Goal: Contribute content: Contribute content

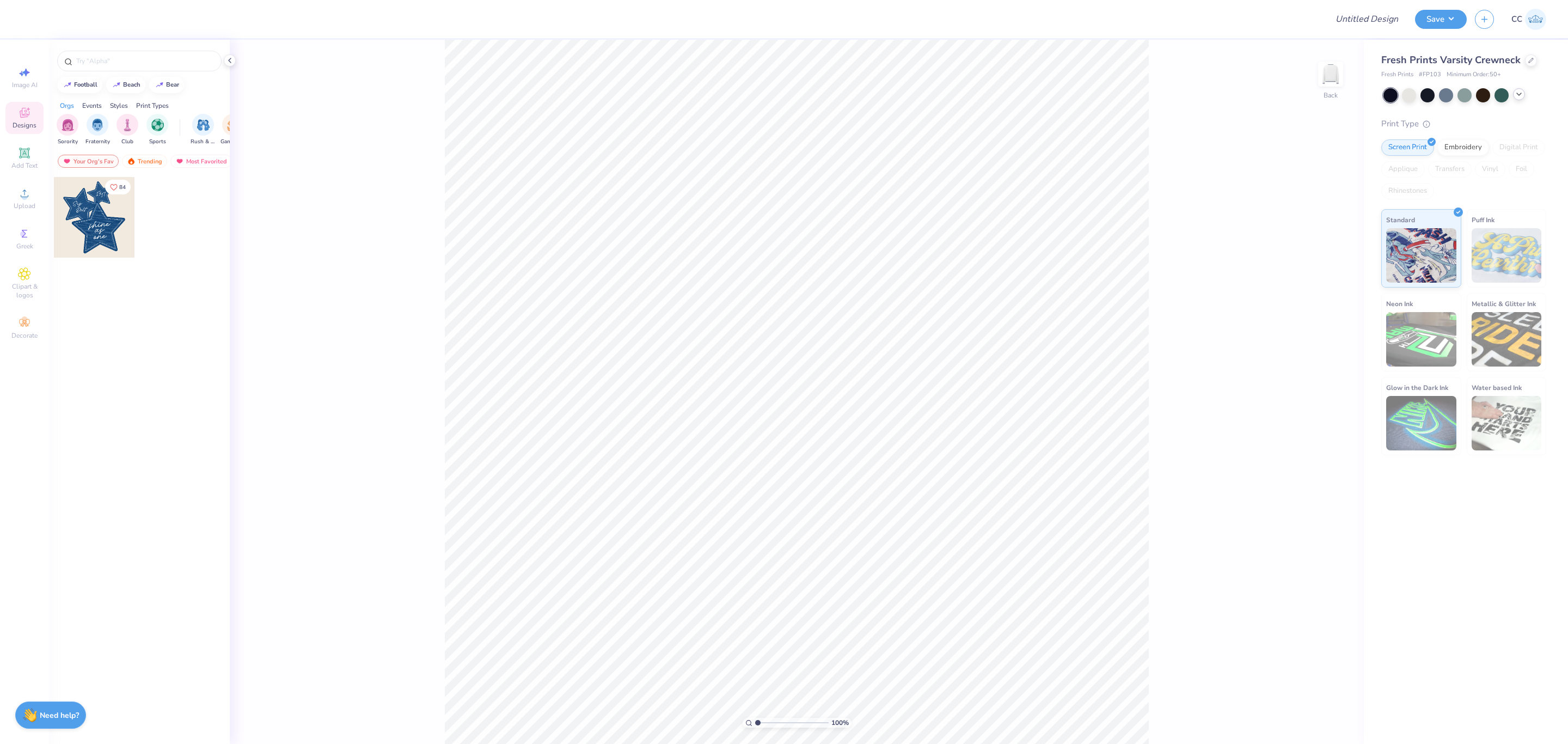
click at [1517, 92] on icon at bounding box center [1518, 94] width 8 height 8
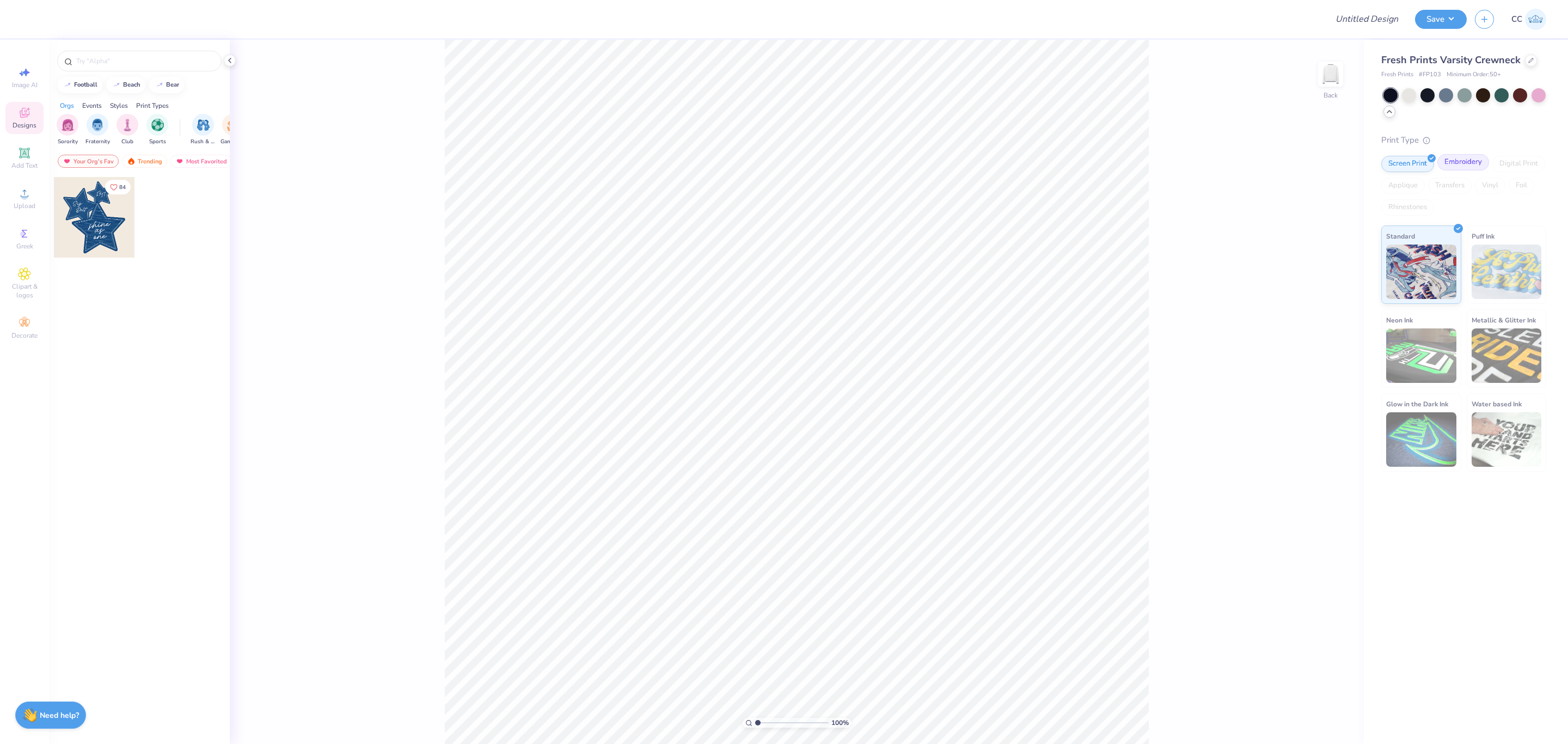
click at [1479, 166] on div "Embroidery" at bounding box center [1462, 162] width 52 height 16
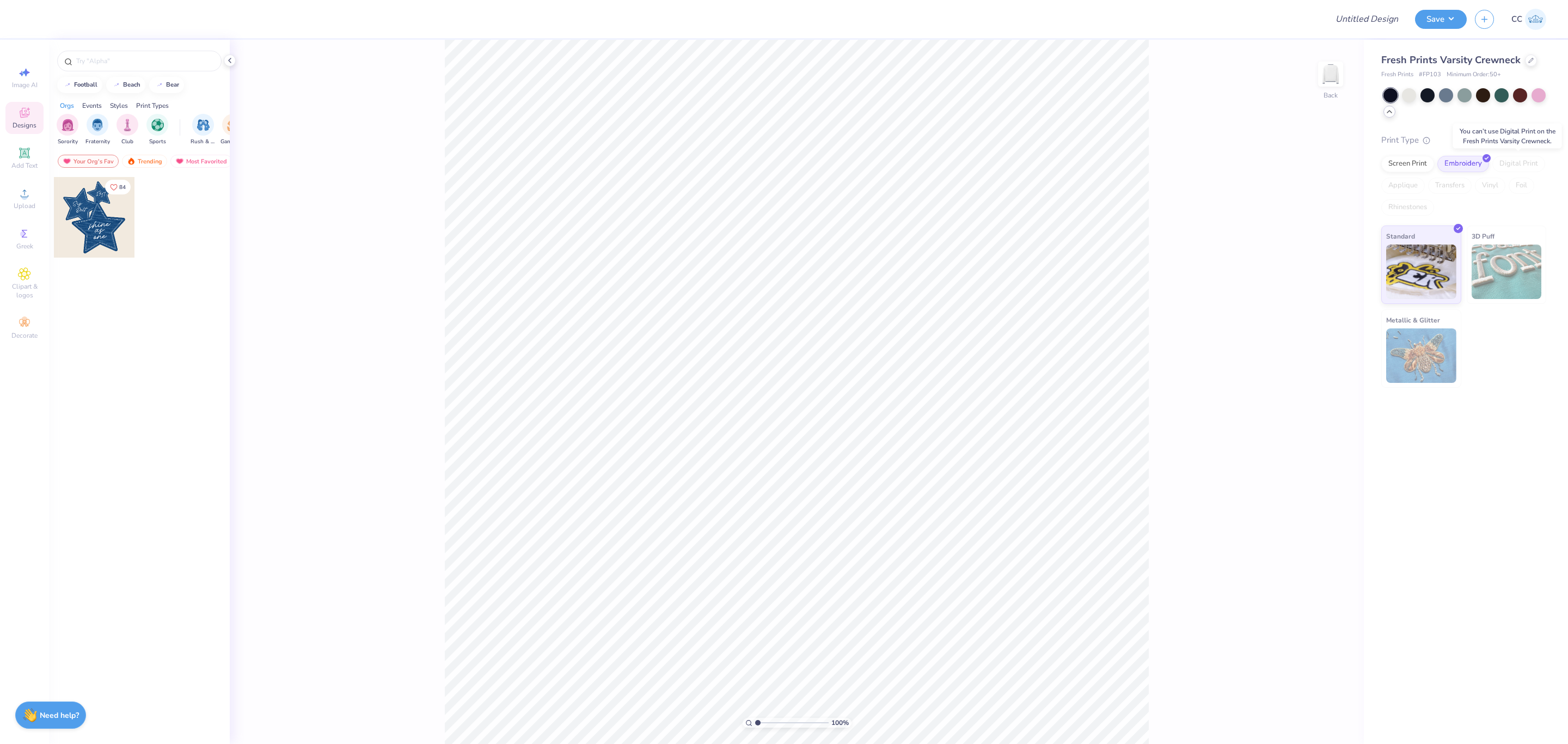
click at [1507, 164] on div "Digital Print" at bounding box center [1518, 164] width 53 height 16
click at [1528, 61] on icon at bounding box center [1531, 59] width 5 height 5
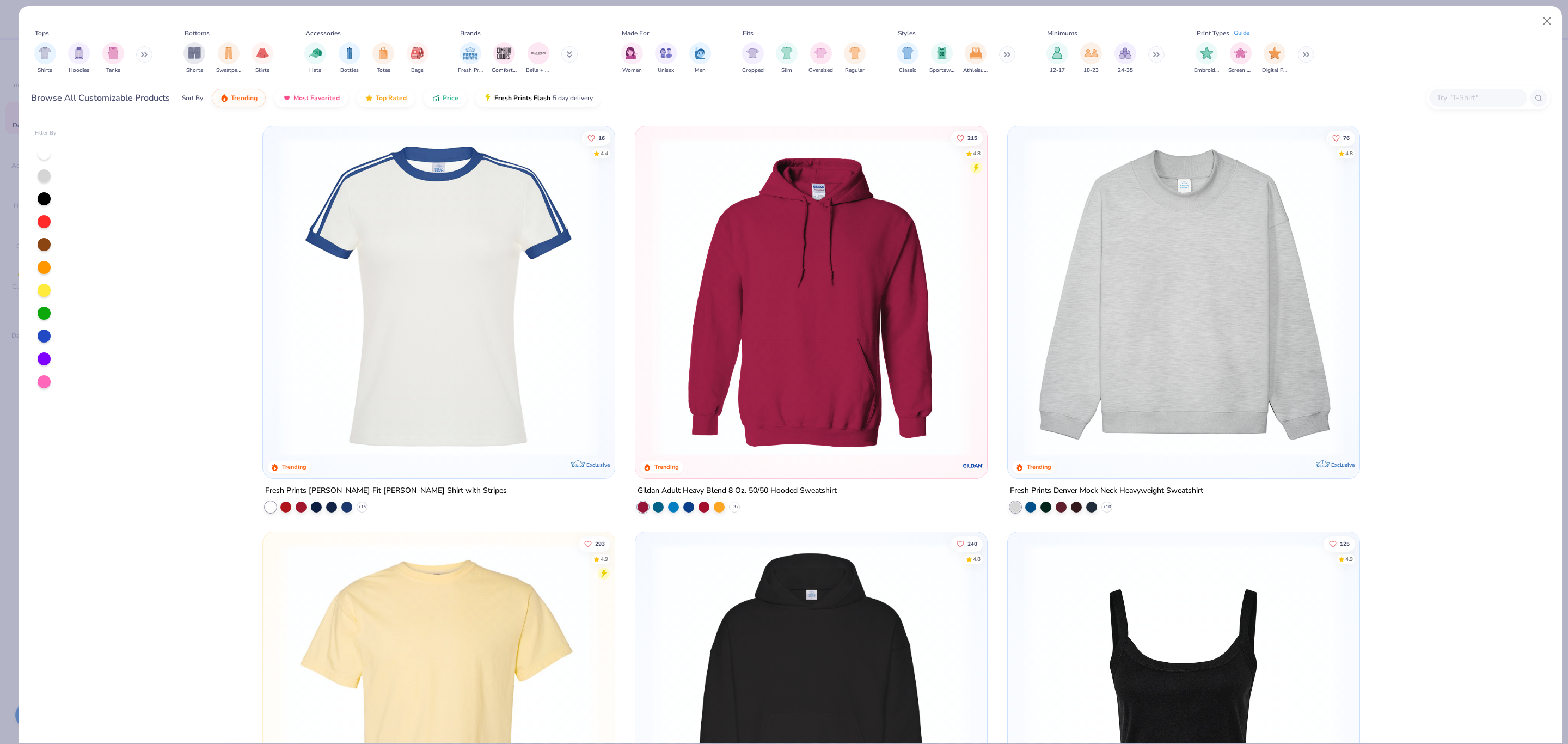
click at [1472, 100] on input "text" at bounding box center [1477, 97] width 84 height 12
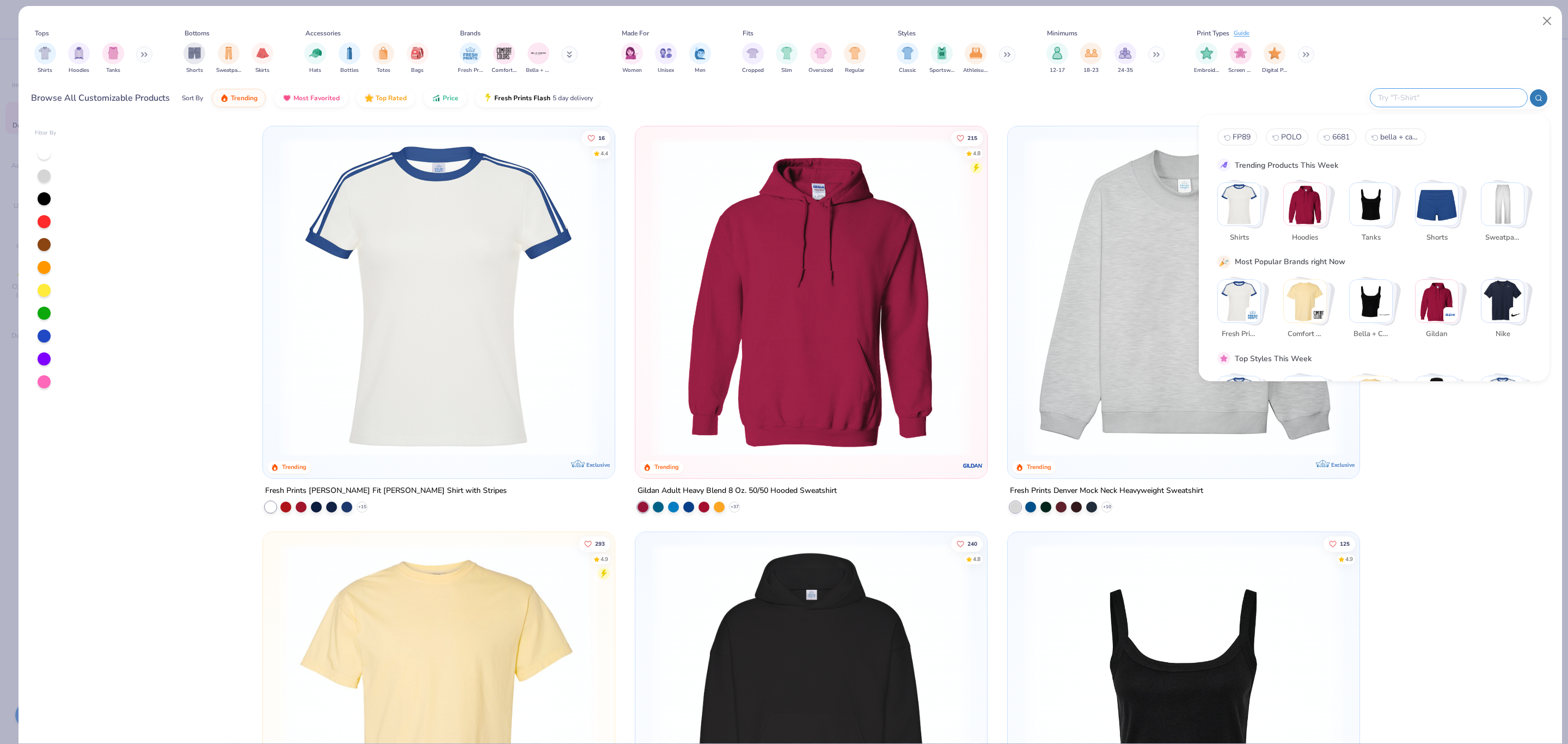
type input "I"
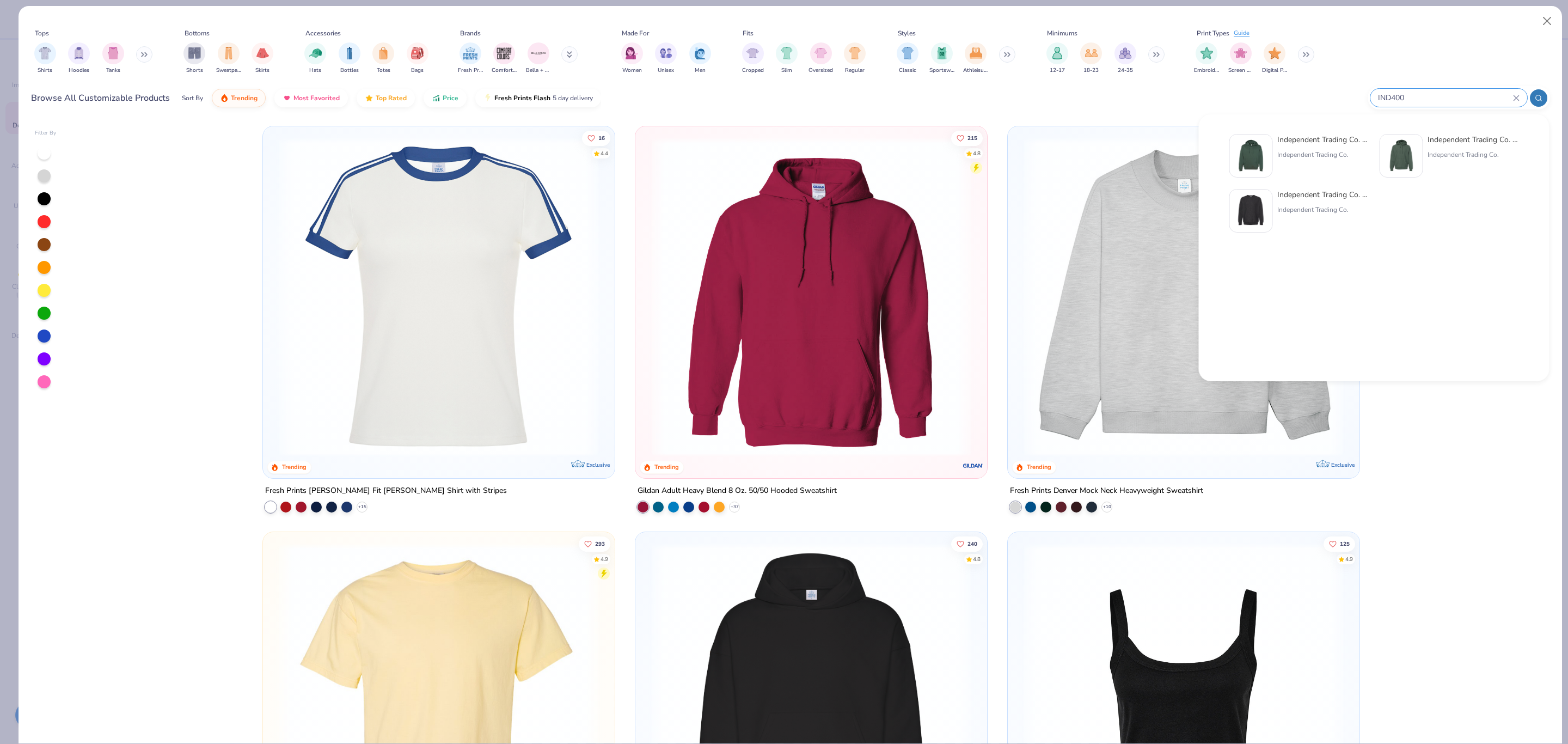
type input "IND400"
click at [1397, 147] on img at bounding box center [1401, 156] width 34 height 34
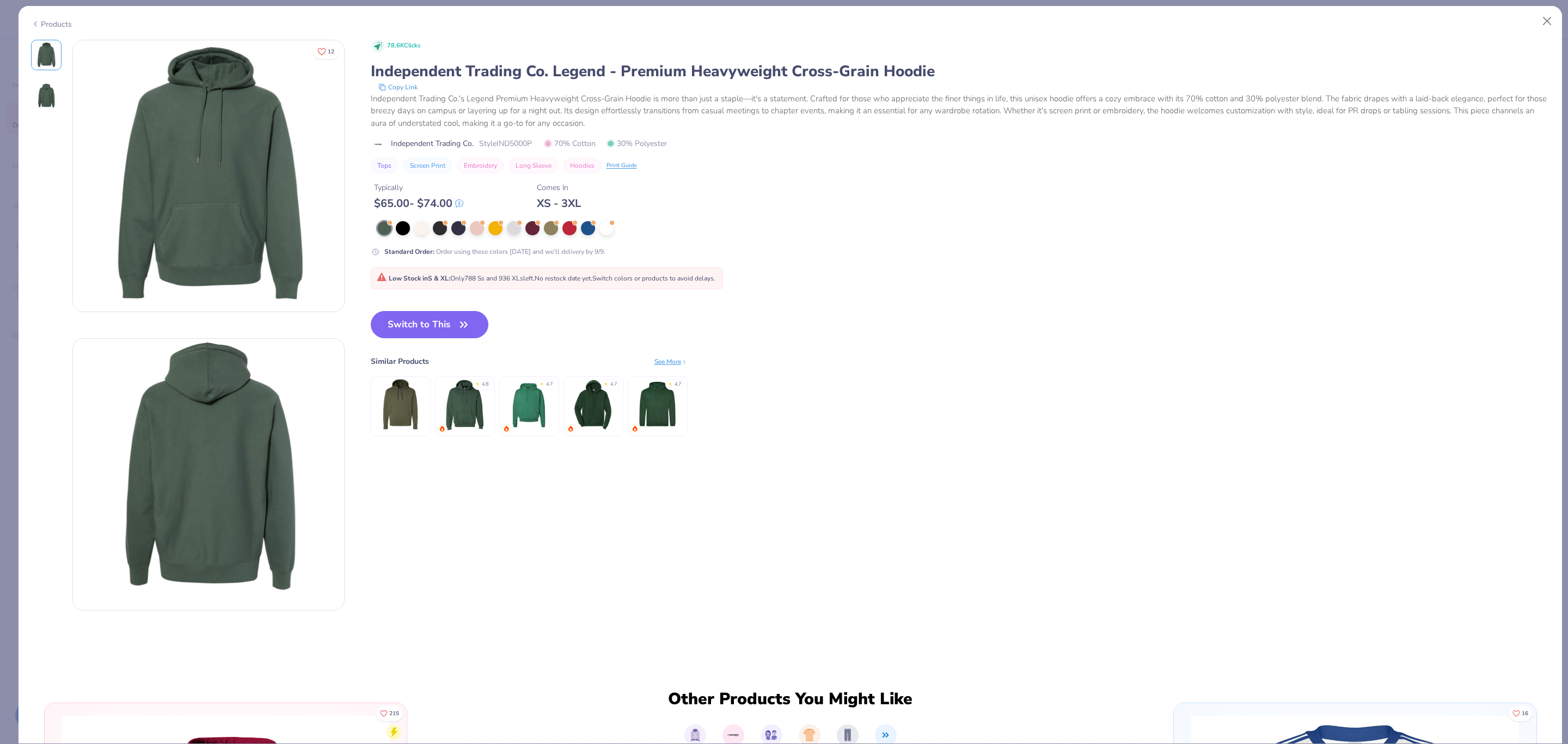
click at [31, 20] on icon at bounding box center [35, 24] width 8 height 13
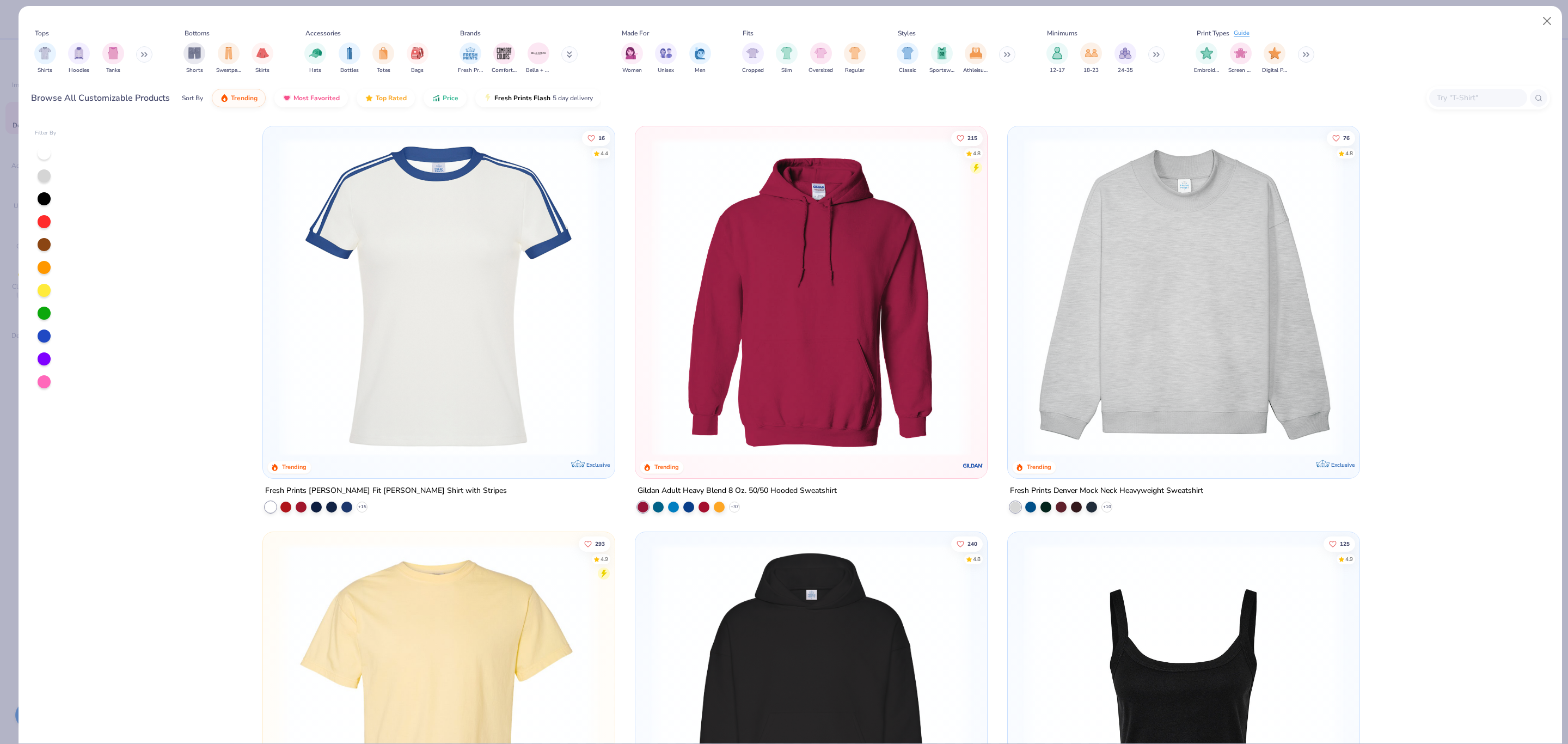
click at [1473, 97] on input "text" at bounding box center [1477, 97] width 84 height 12
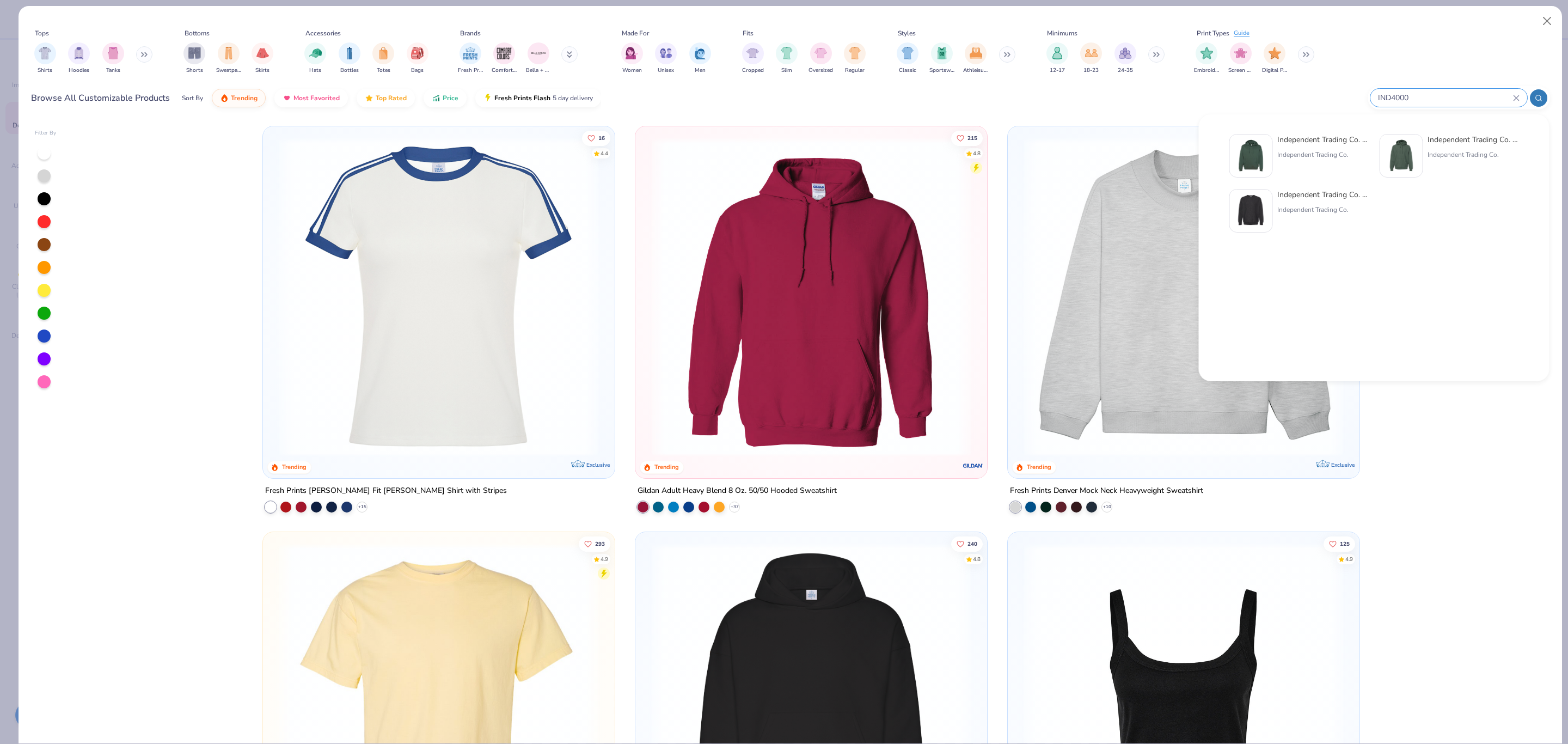
type input "IND4000"
click at [1254, 160] on img at bounding box center [1251, 156] width 34 height 34
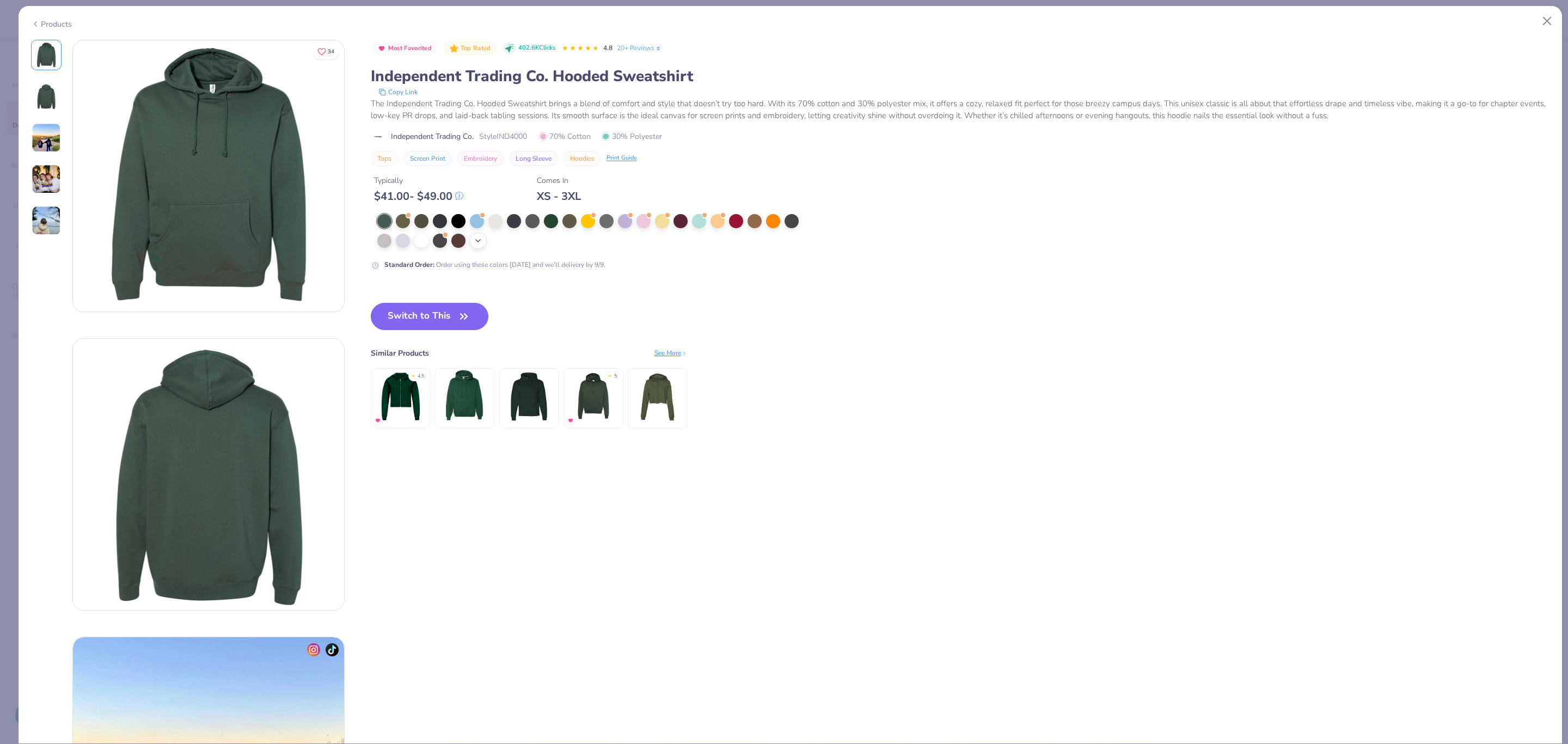
click at [477, 244] on icon at bounding box center [477, 240] width 8 height 8
click at [412, 304] on button "Switch to This" at bounding box center [430, 316] width 118 height 27
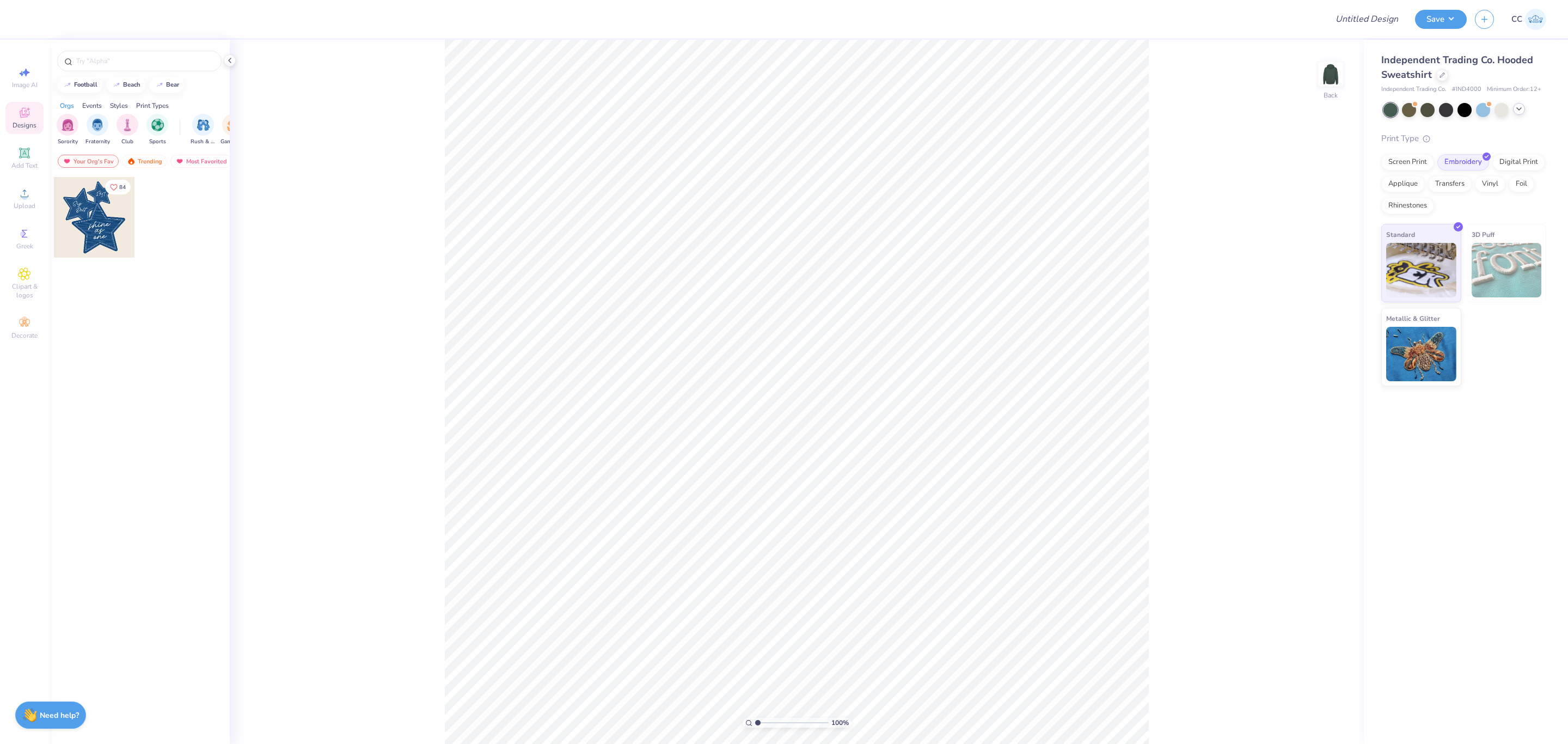
click at [1518, 110] on polyline at bounding box center [1518, 108] width 5 height 2
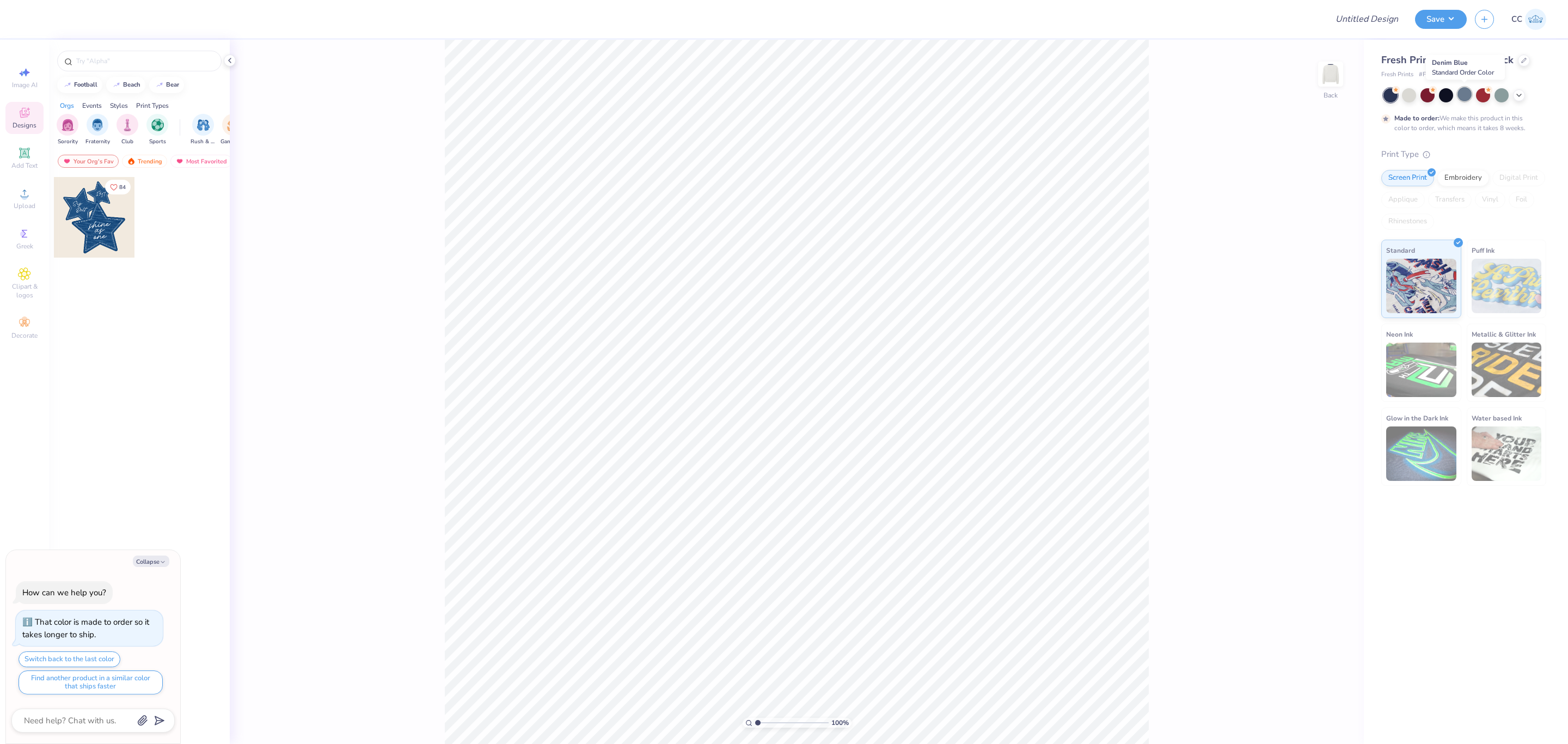
click at [1458, 95] on div at bounding box center [1464, 95] width 14 height 14
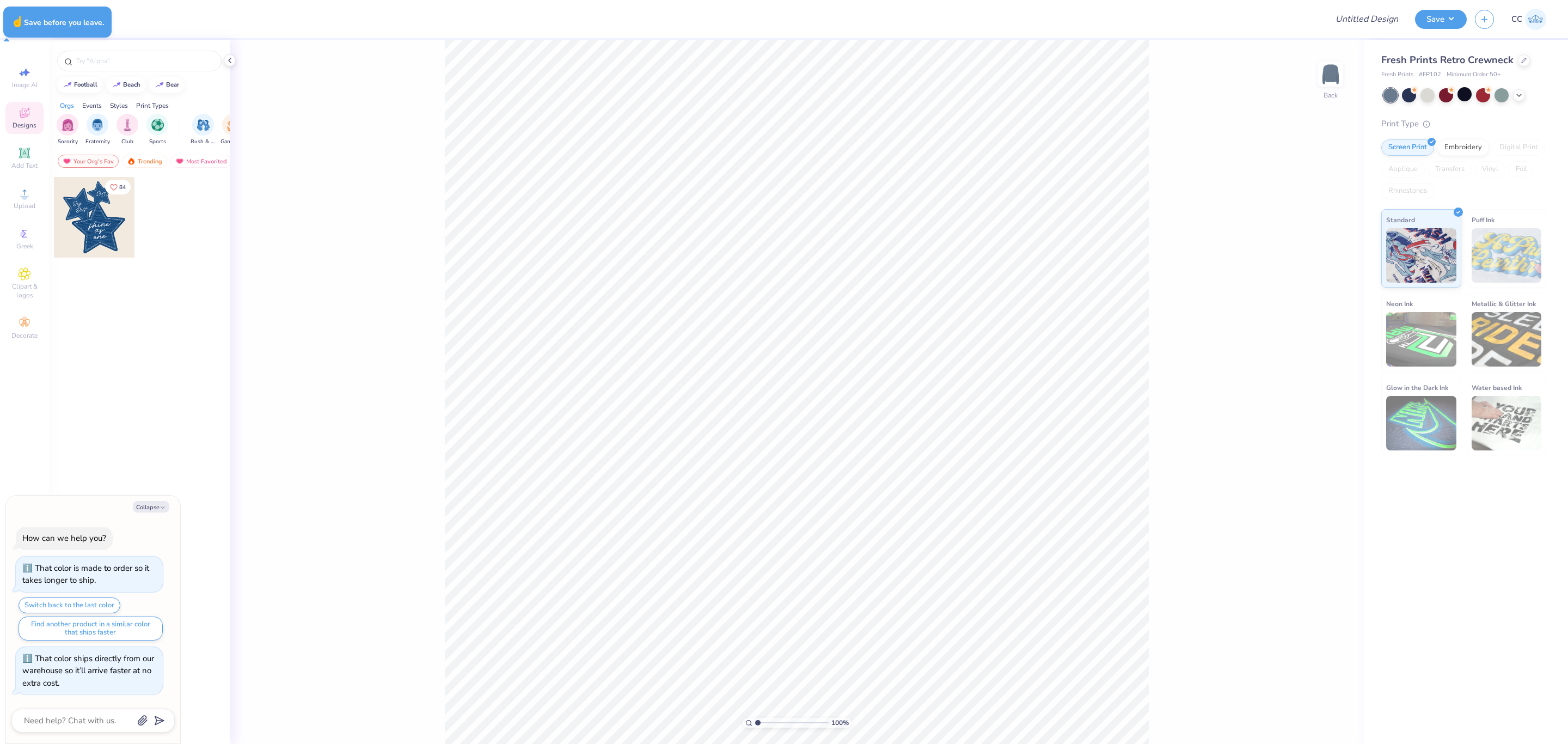
type textarea "x"
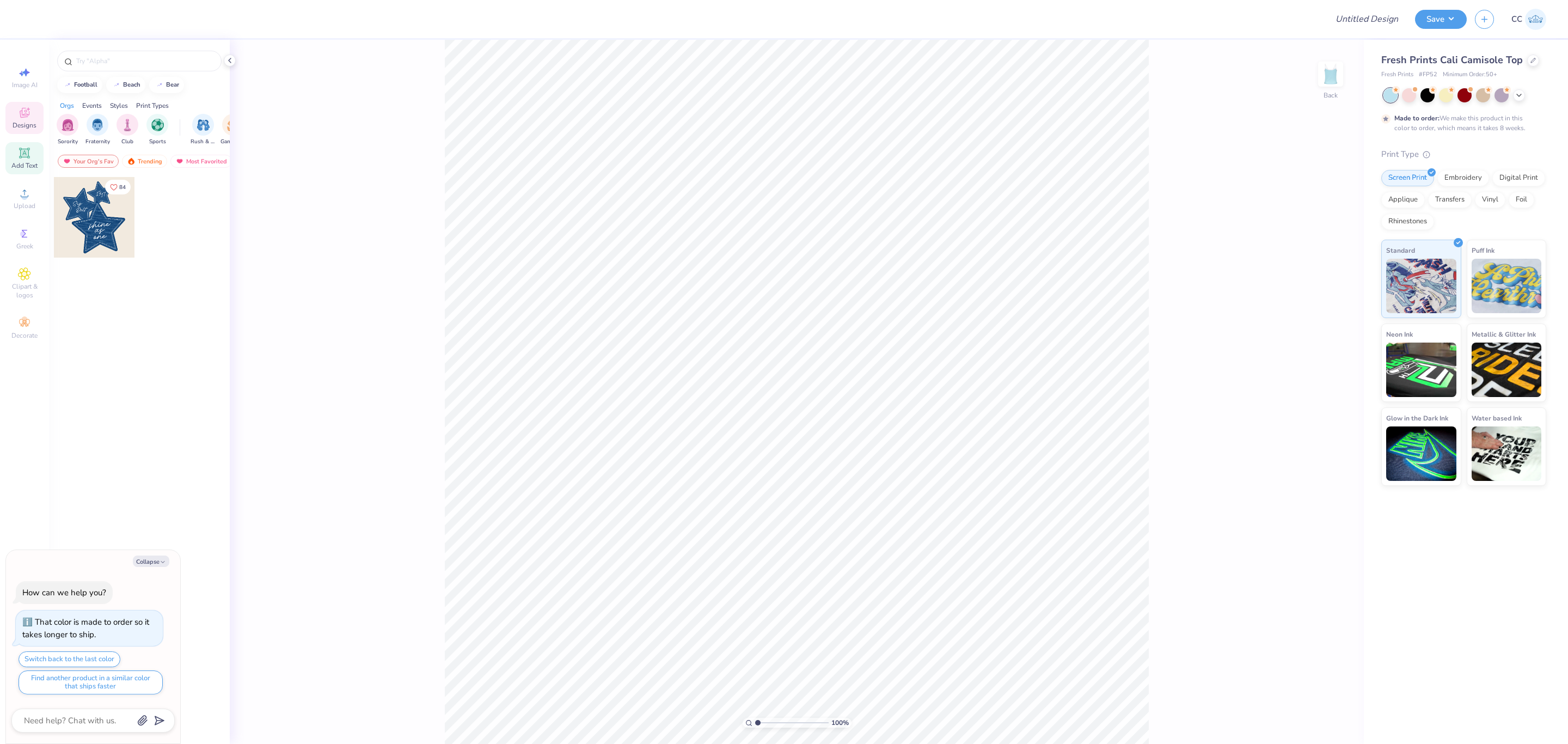
click at [22, 151] on icon at bounding box center [24, 153] width 8 height 8
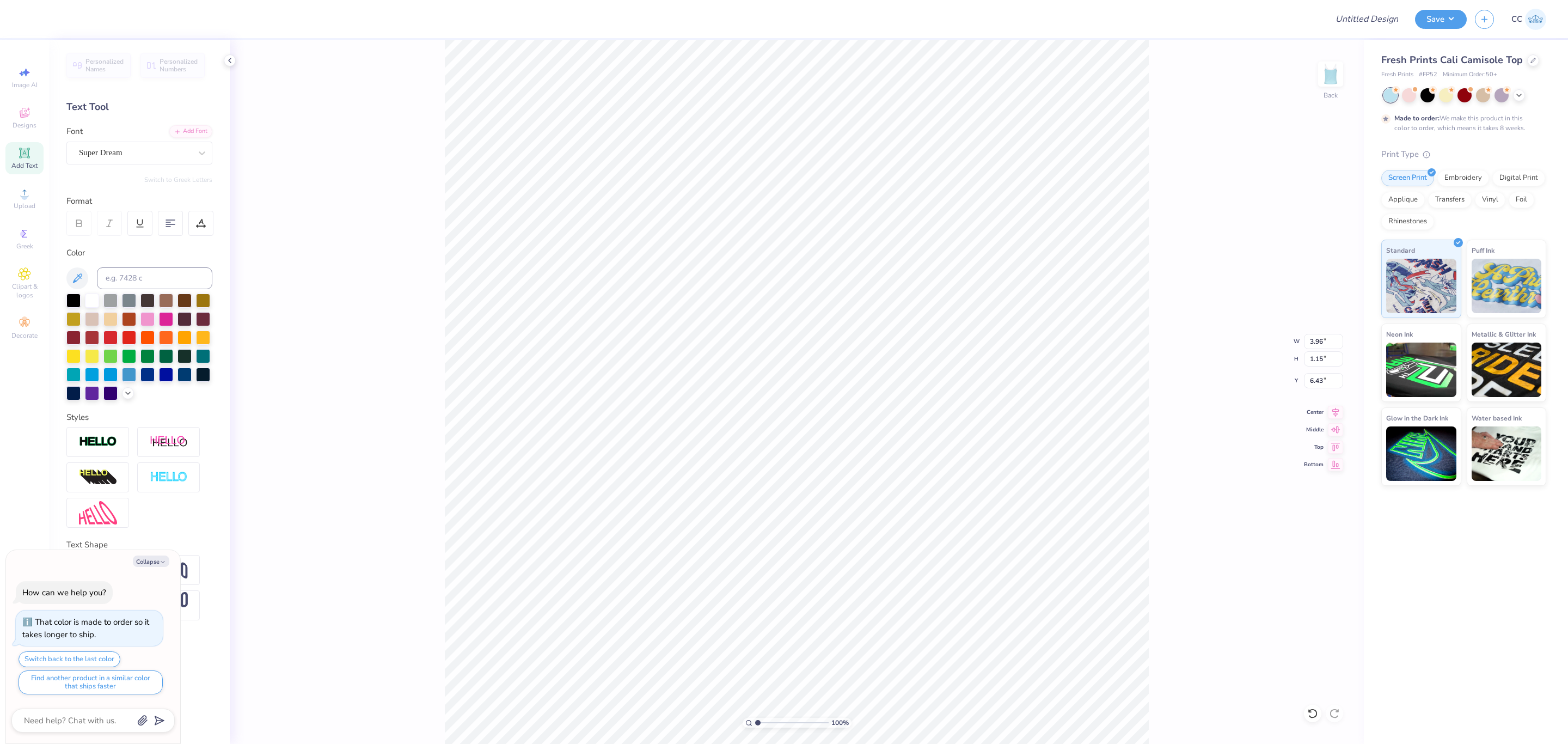
scroll to position [13, 2]
type textarea "x"
type textarea "T"
type textarea "x"
type textarea "TE"
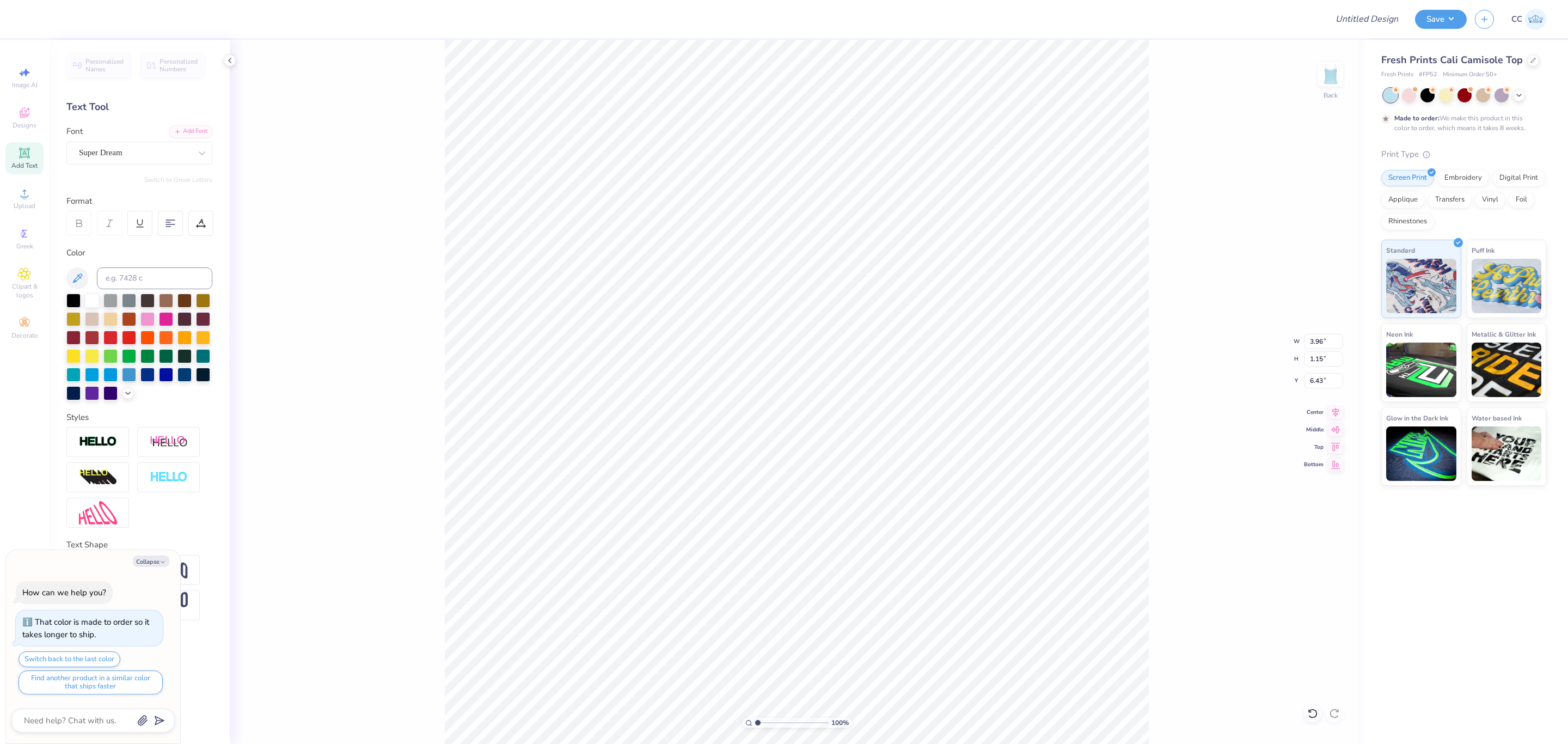
type textarea "x"
type textarea "TEST"
type textarea "x"
type textarea "TEST"
type textarea "x"
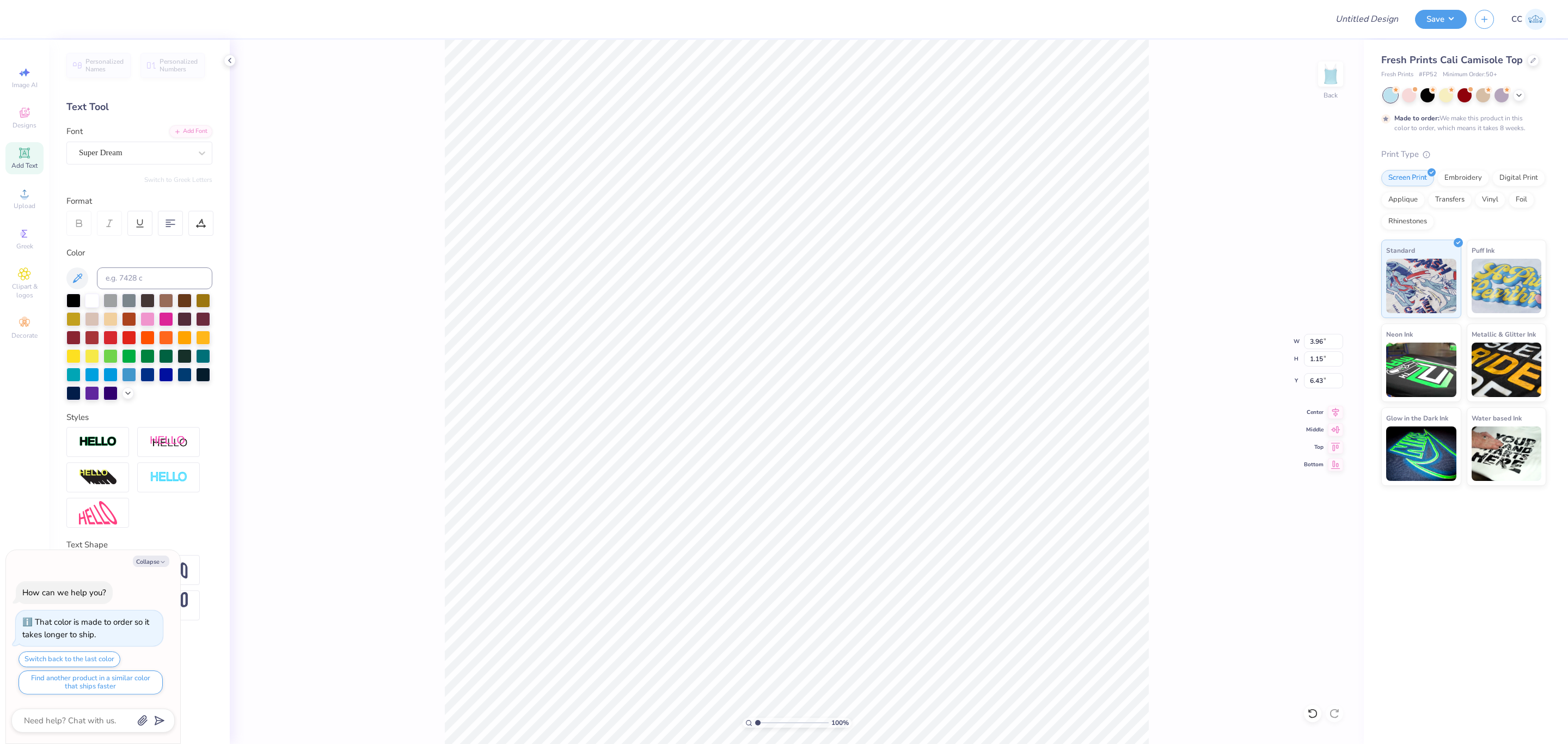
type textarea "TEST D"
type textarea "x"
type textarea "TEST DA"
type textarea "x"
type textarea "TEST DAM"
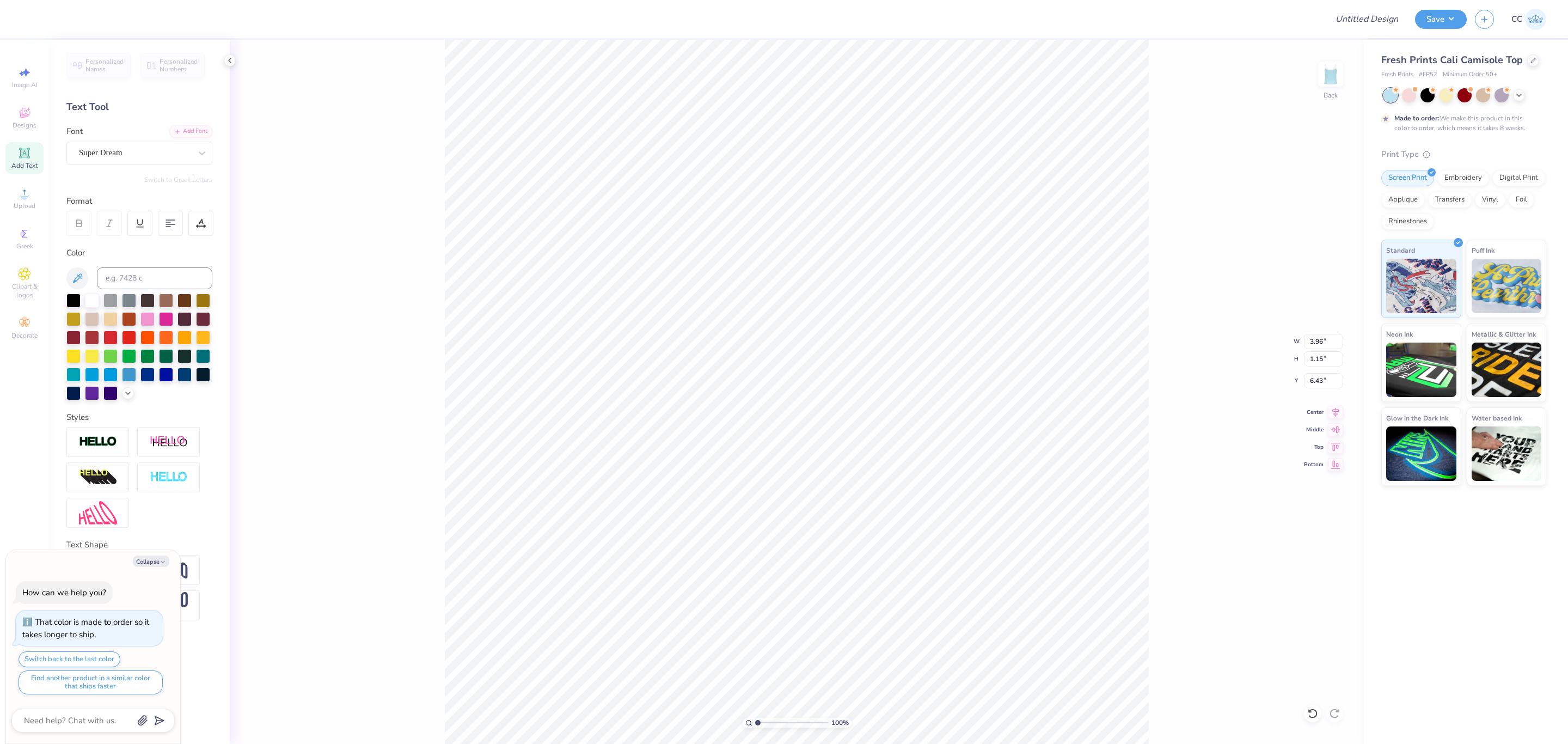
scroll to position [13, 2]
click at [1376, 14] on input "Design Title" at bounding box center [1354, 19] width 107 height 22
type textarea "x"
type input "7.56"
type input "1.19"
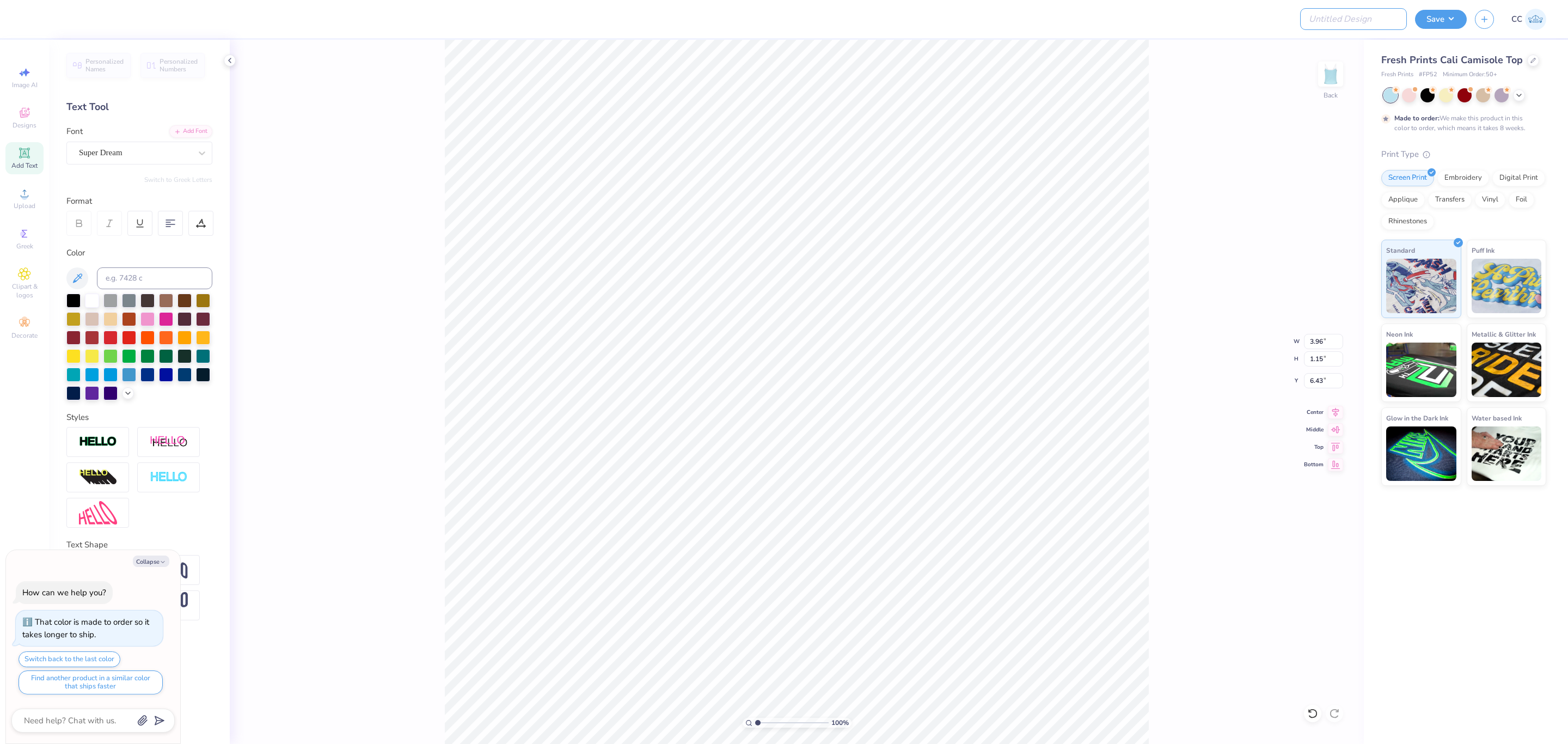
type input "6.40"
type input "T"
type textarea "x"
type input "Te"
type textarea "x"
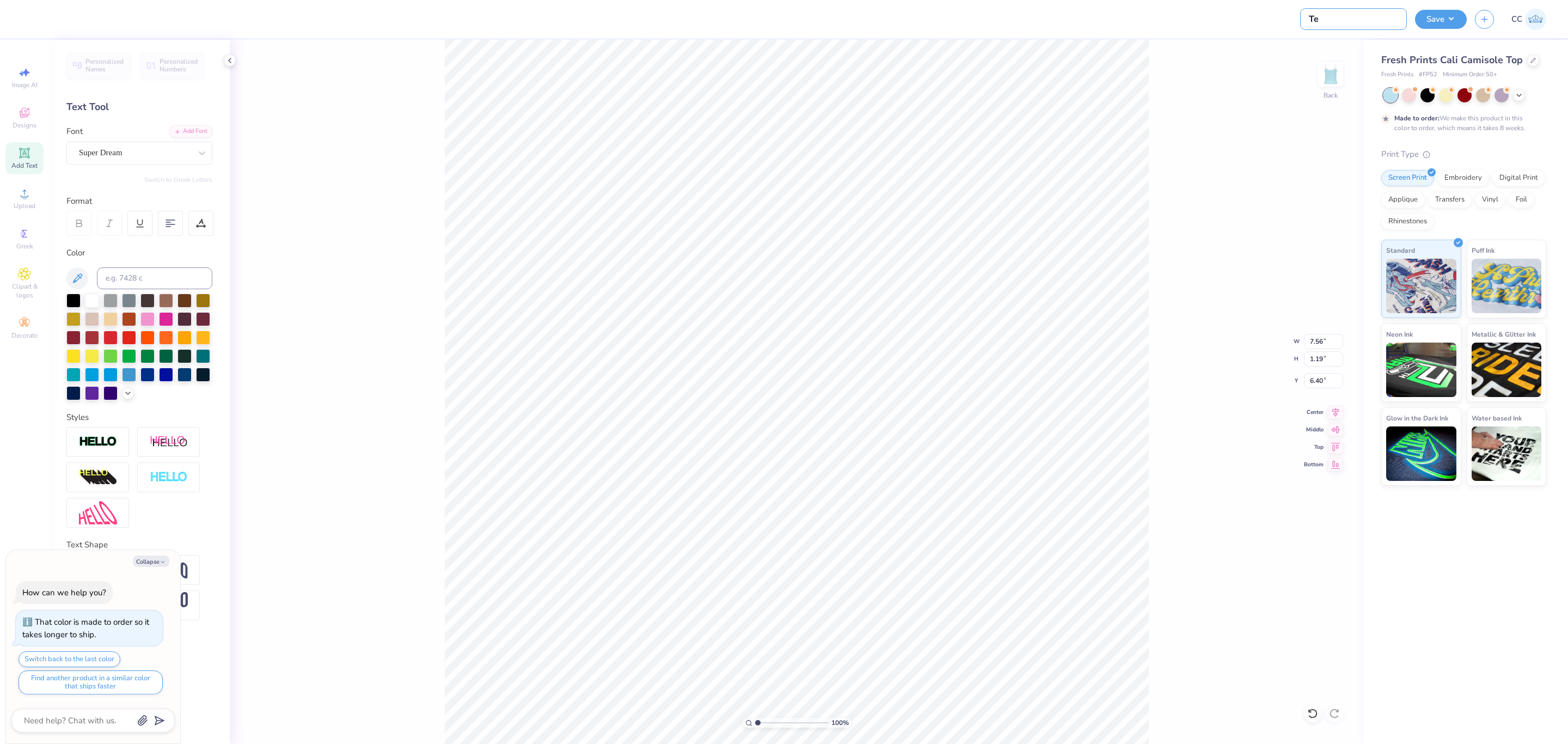
type input "Tes"
type textarea "x"
type input "Test"
type textarea "x"
type input "Test"
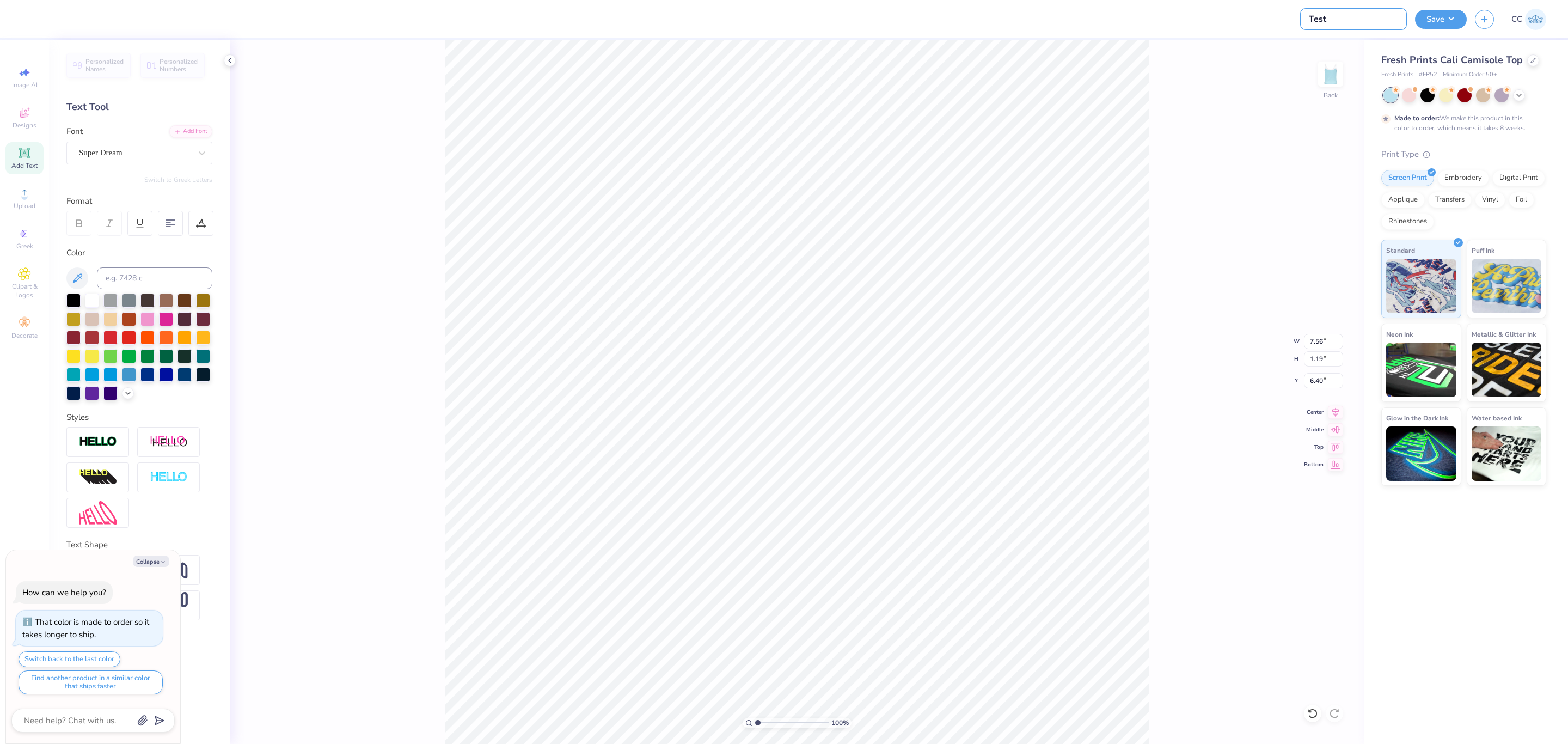
type textarea "x"
type input "Test D"
type textarea "x"
type input "Test DA"
type textarea "x"
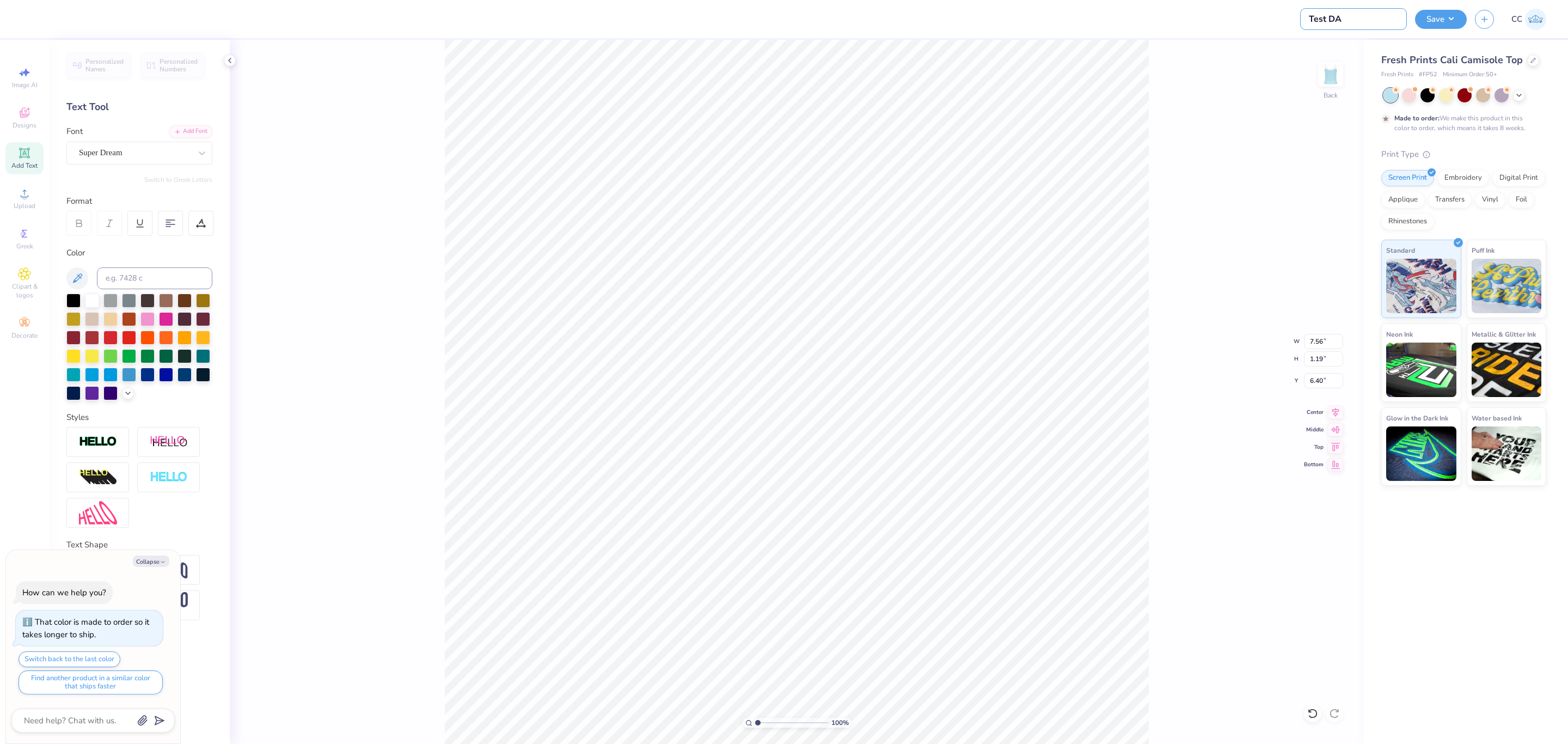
type input "Test DAM"
type textarea "x"
type input "Test DAM"
type textarea "x"
type input "Test DAM T"
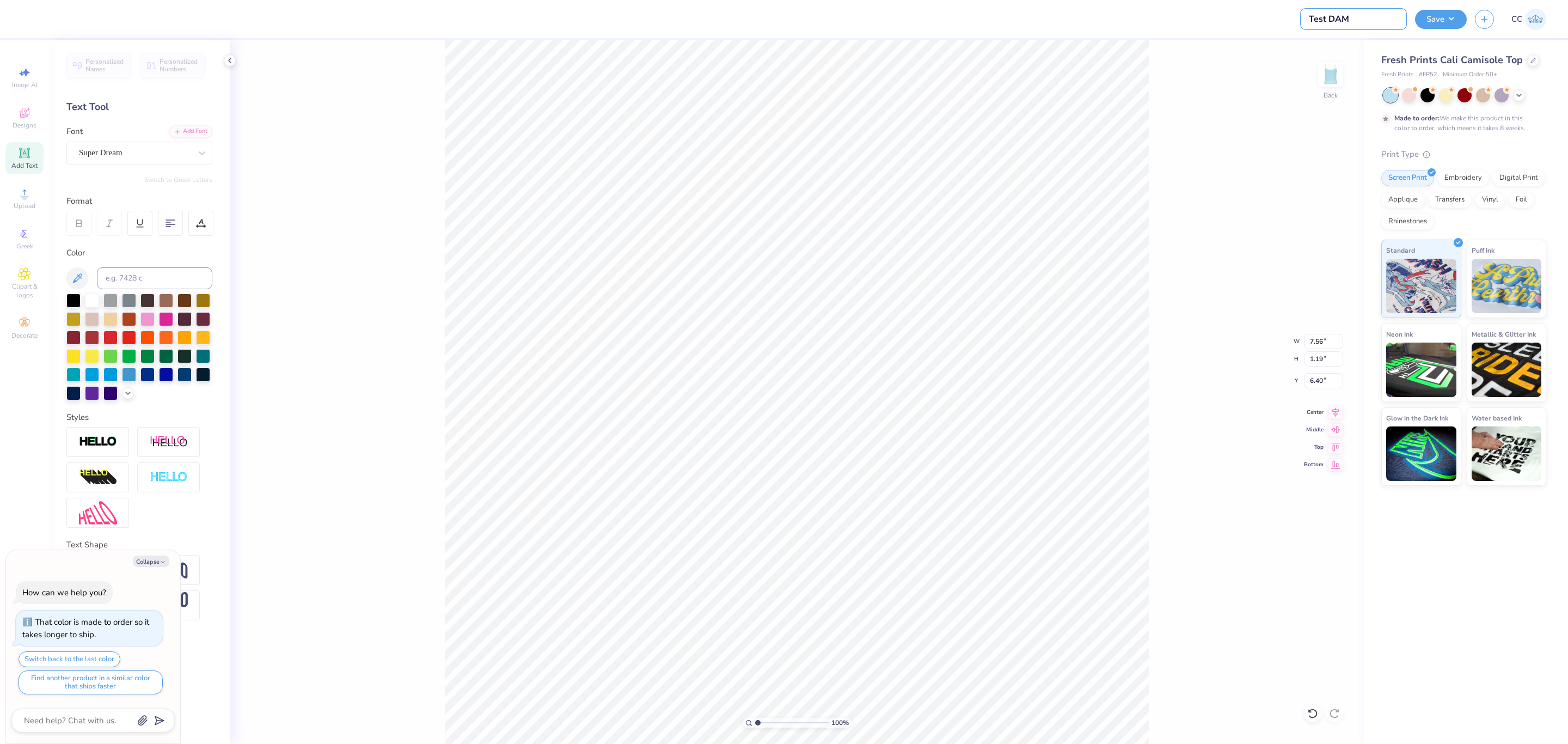
type textarea "x"
type input "Test DAM TT"
type textarea "x"
type input "Test DAM TTE"
type textarea "x"
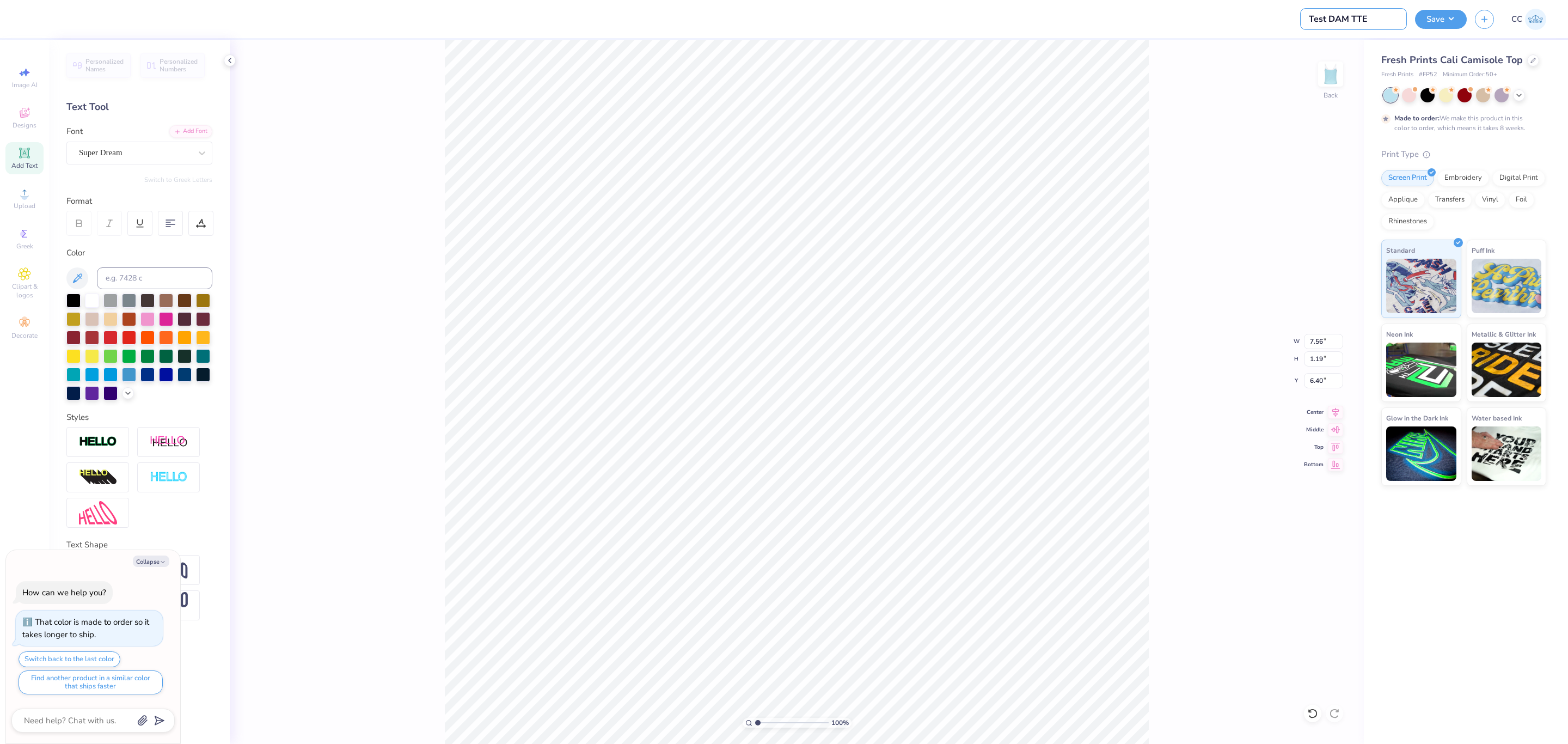
type input "Test DAM TTEA"
type textarea "x"
type input "Test DAM TTEAM"
type textarea "x"
type input "Test DAM TTEA"
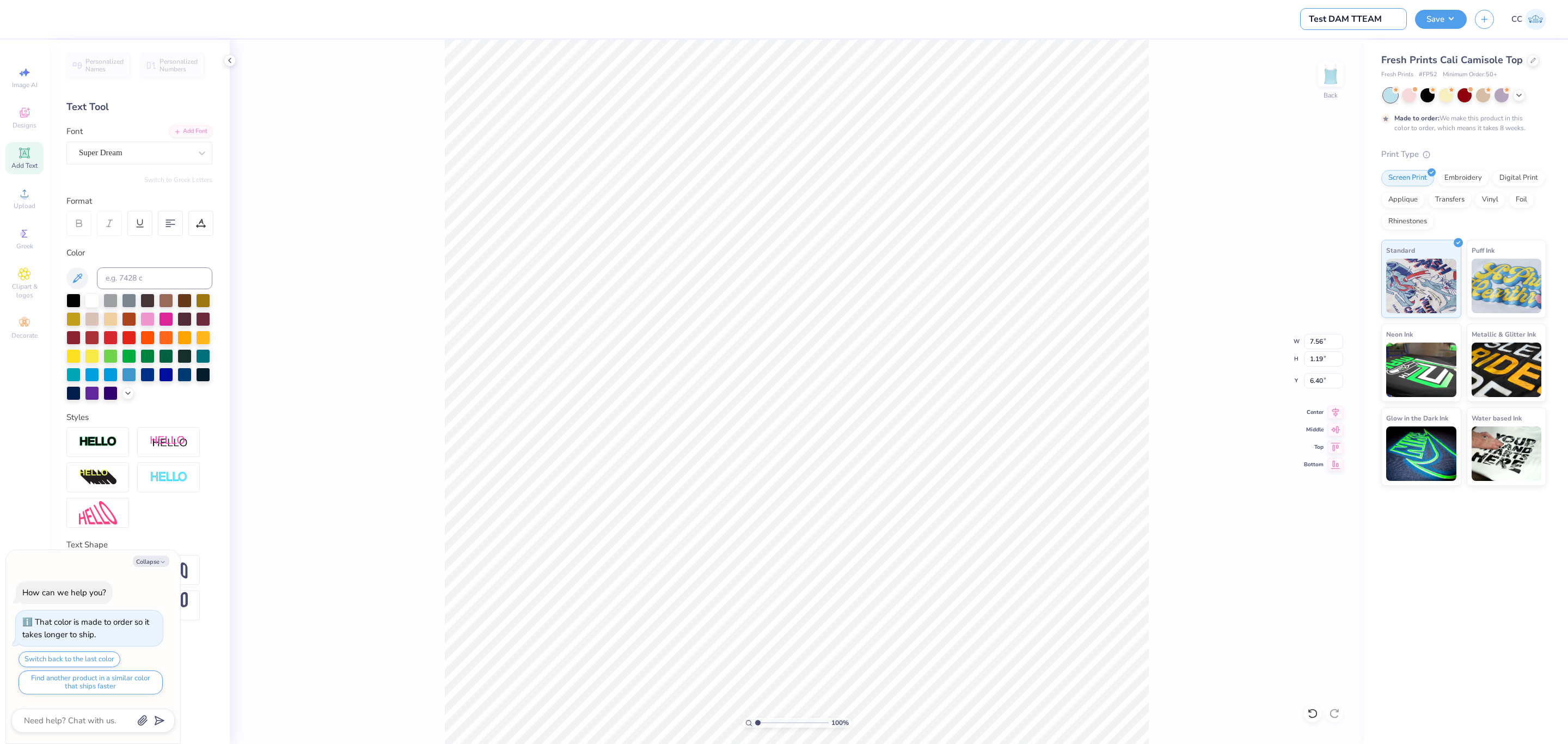
type textarea "x"
type input "Test DAM TTE"
type textarea "x"
type input "Test DAM TT"
type textarea "x"
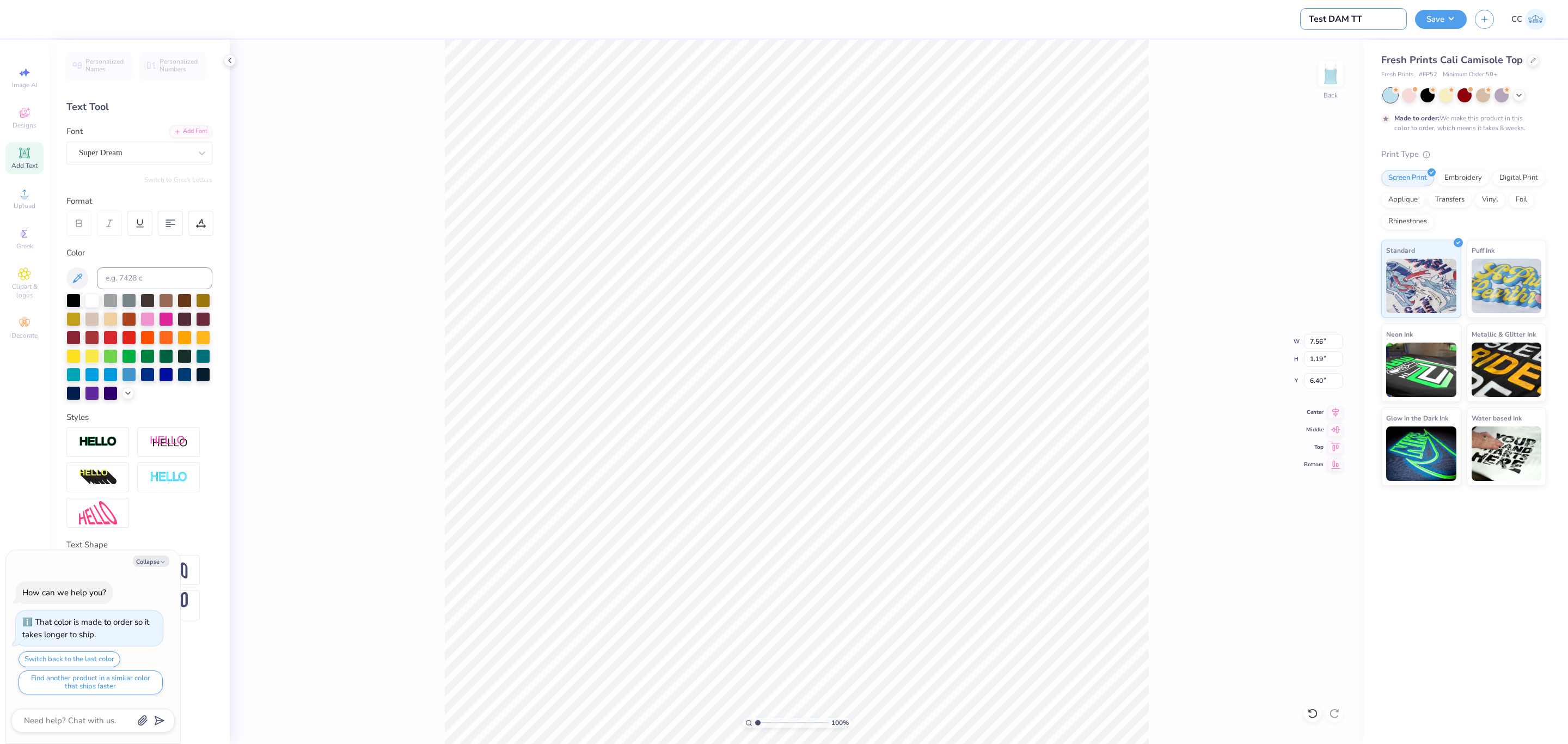
type input "Test DAM T"
type textarea "x"
type input "Test DAM TE"
type textarea "x"
type input "Test DAM TEA"
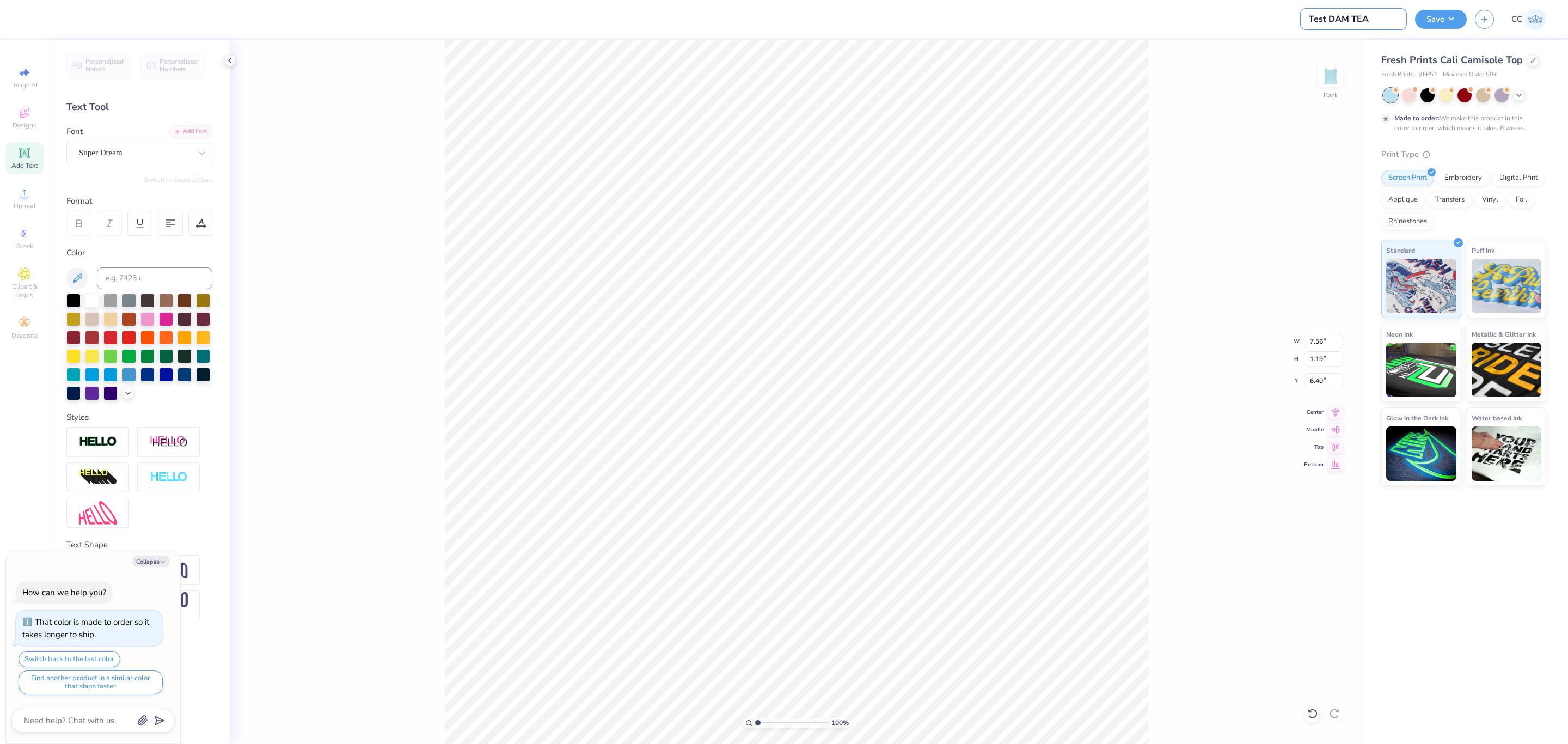
type textarea "x"
type input "Test DAM TEAM"
type textarea "x"
type input "Test DAM TEAM-"
type textarea "x"
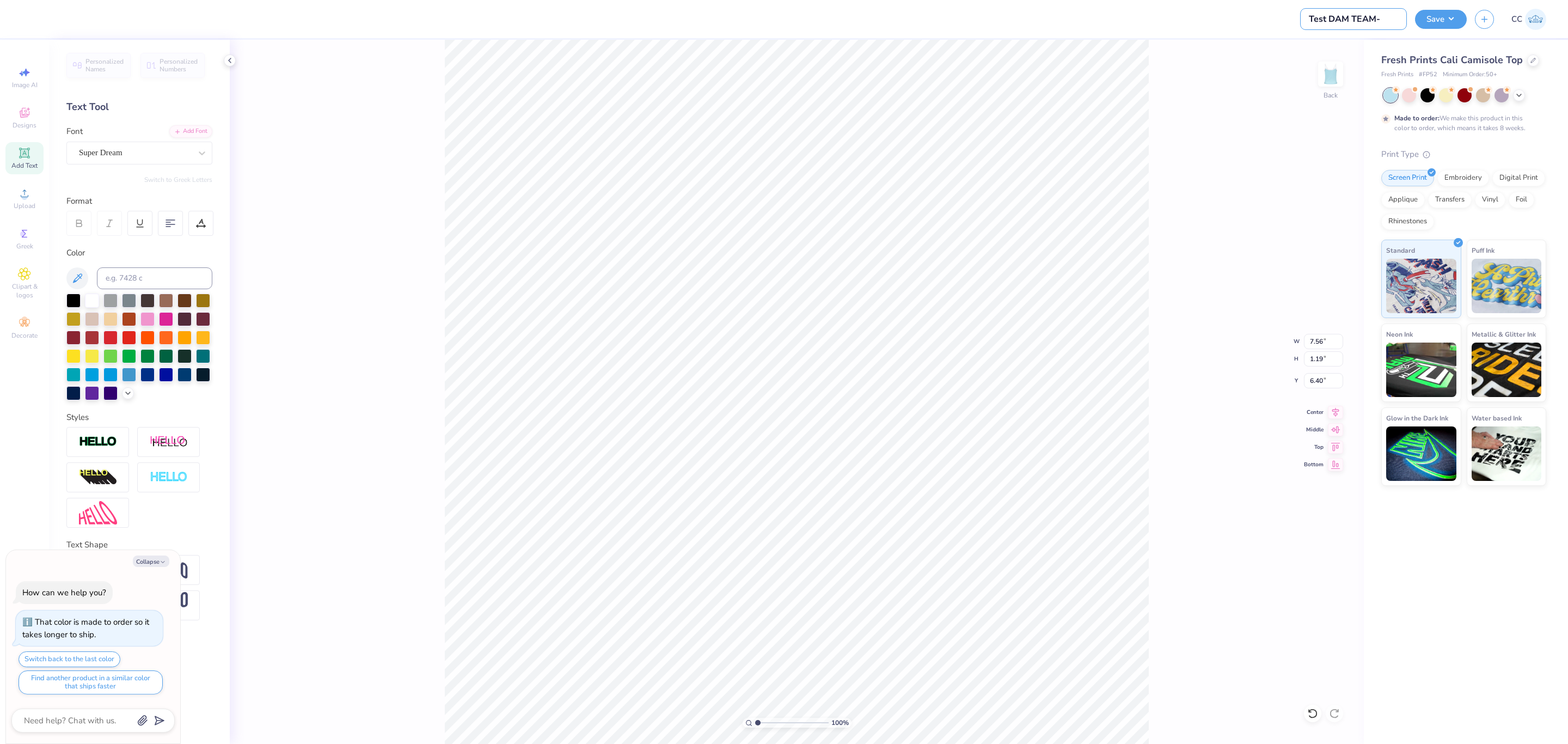
type input "Test DAM TEAM--"
type textarea "x"
type input "Test DAM TEAM-"
type textarea "x"
type input "Test DAM TEAM-"
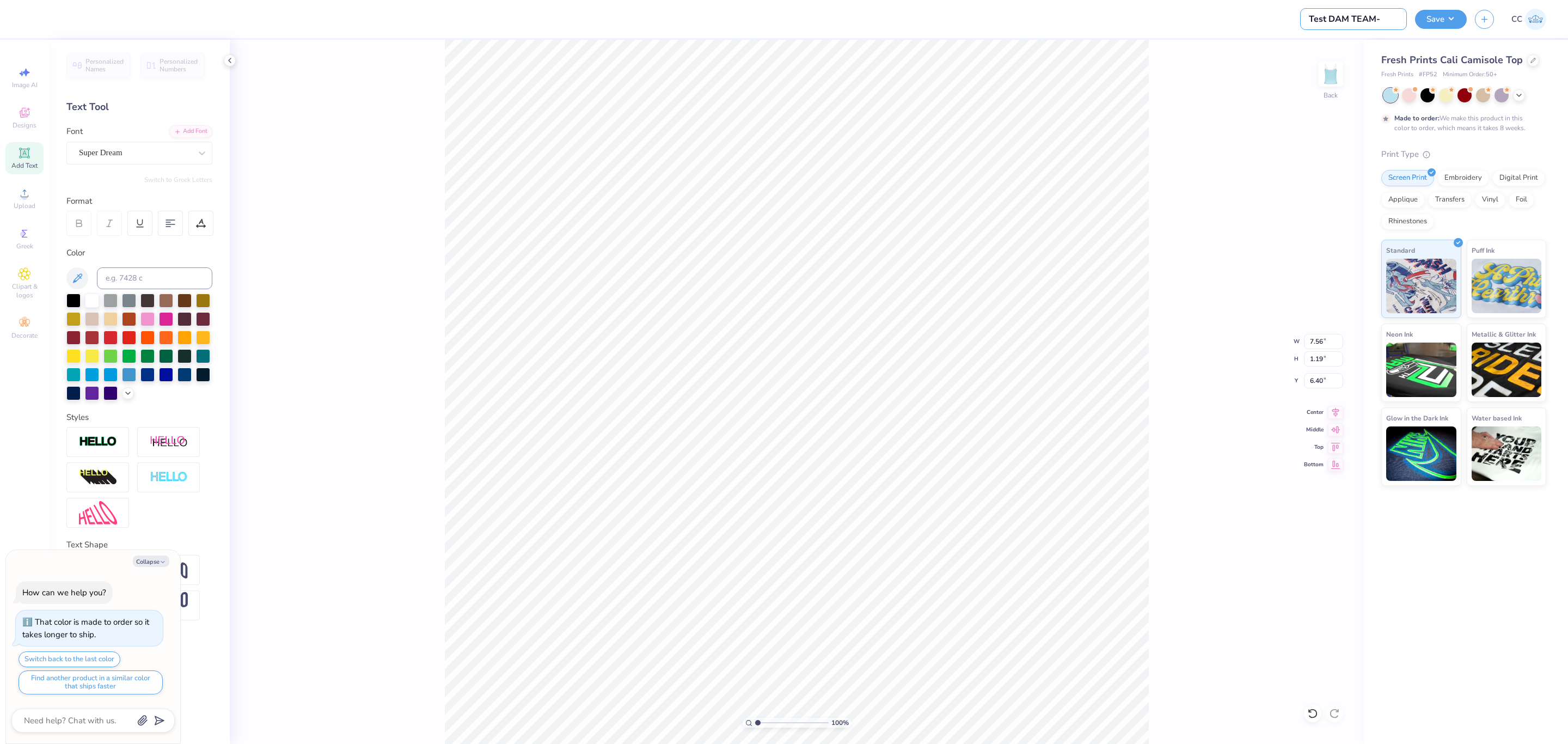
type textarea "x"
type input "Test DAM TEAM- p"
type textarea "x"
type input "Test DAM TEAM- pl"
type textarea "x"
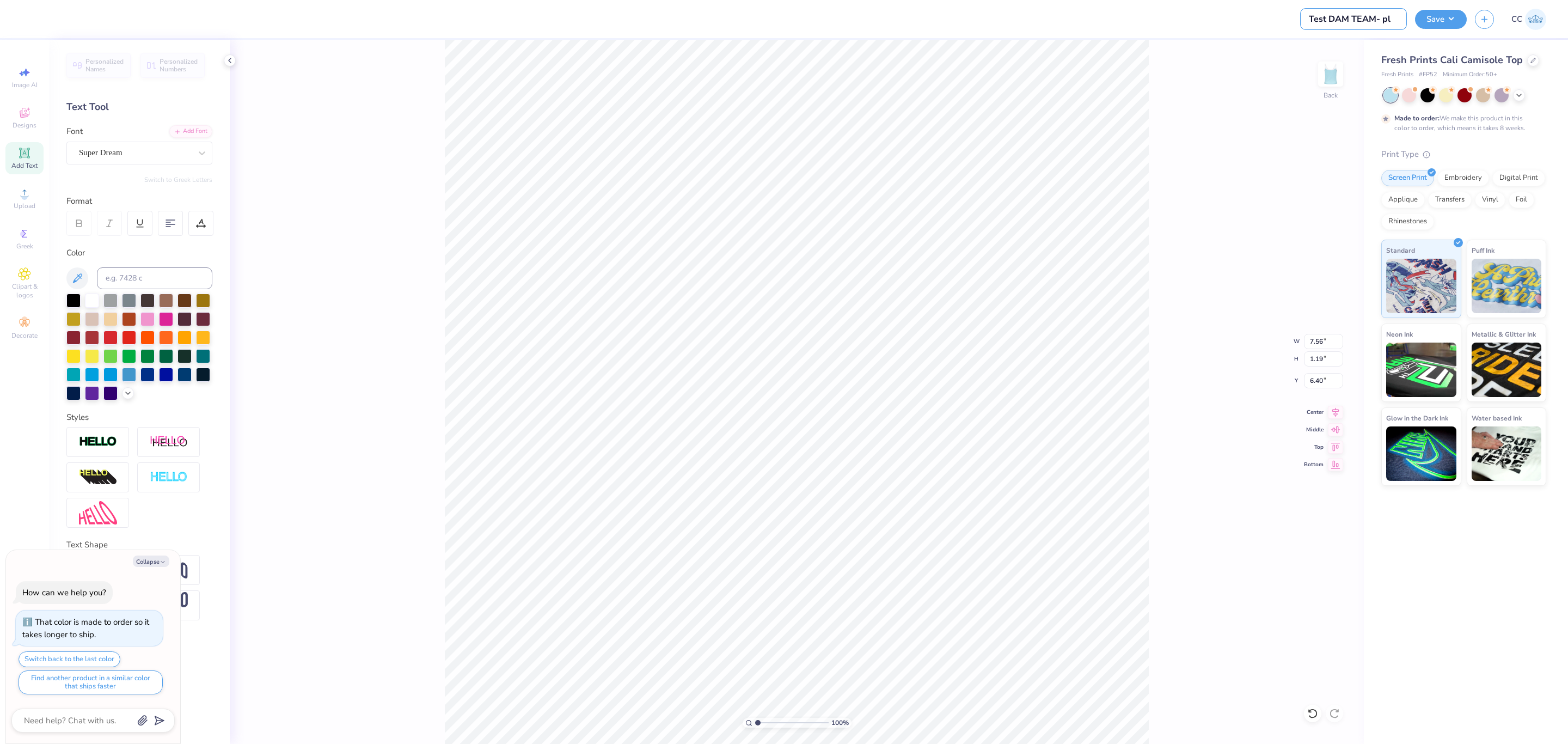
type input "Test DAM TEAM- ple"
type textarea "x"
type input "Test DAM TEAM- ples"
type textarea "x"
type input "Test DAM TEAM- plese"
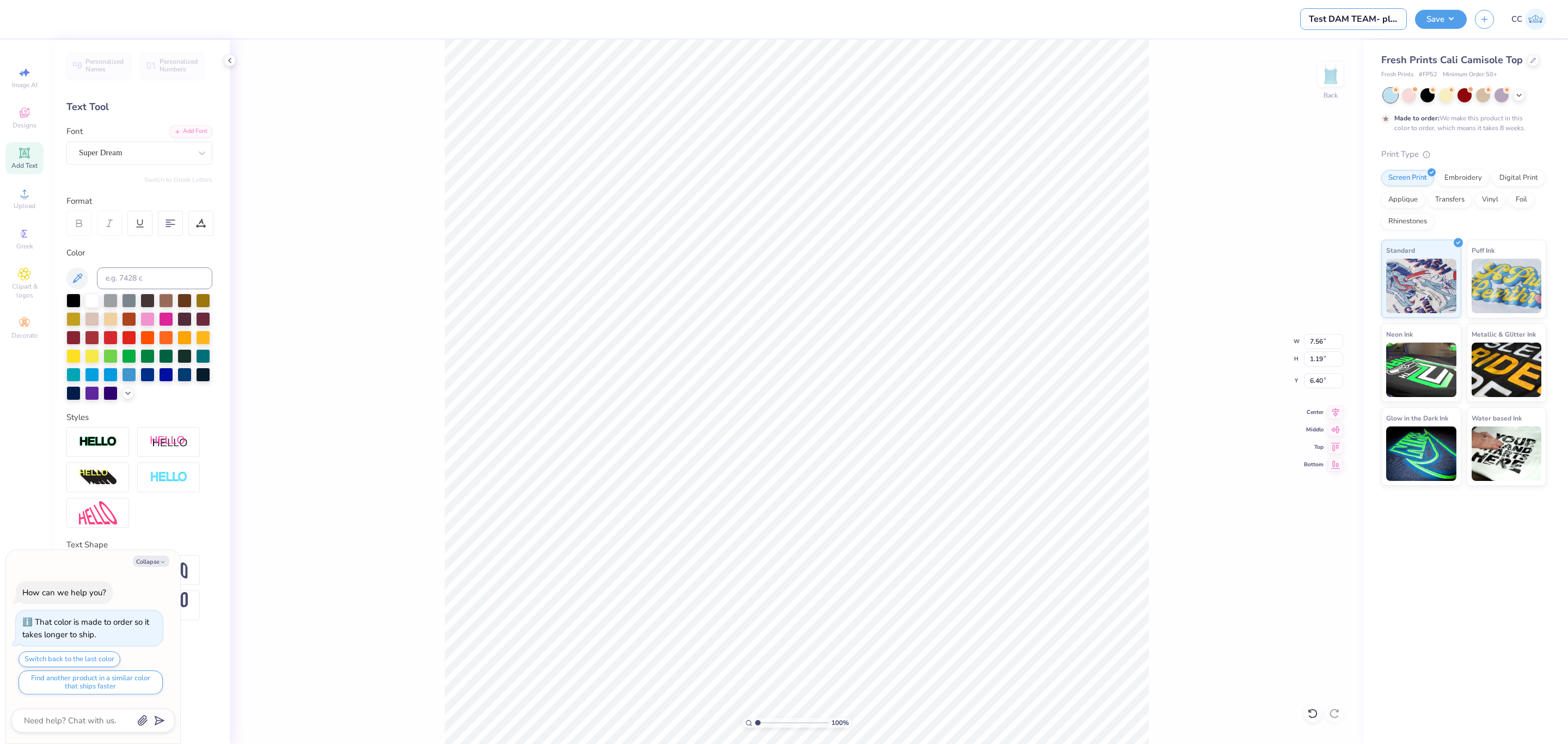
type textarea "x"
type input "Test DAM TEAM- ples"
type textarea "x"
type input "Test DAM TEAM- ple"
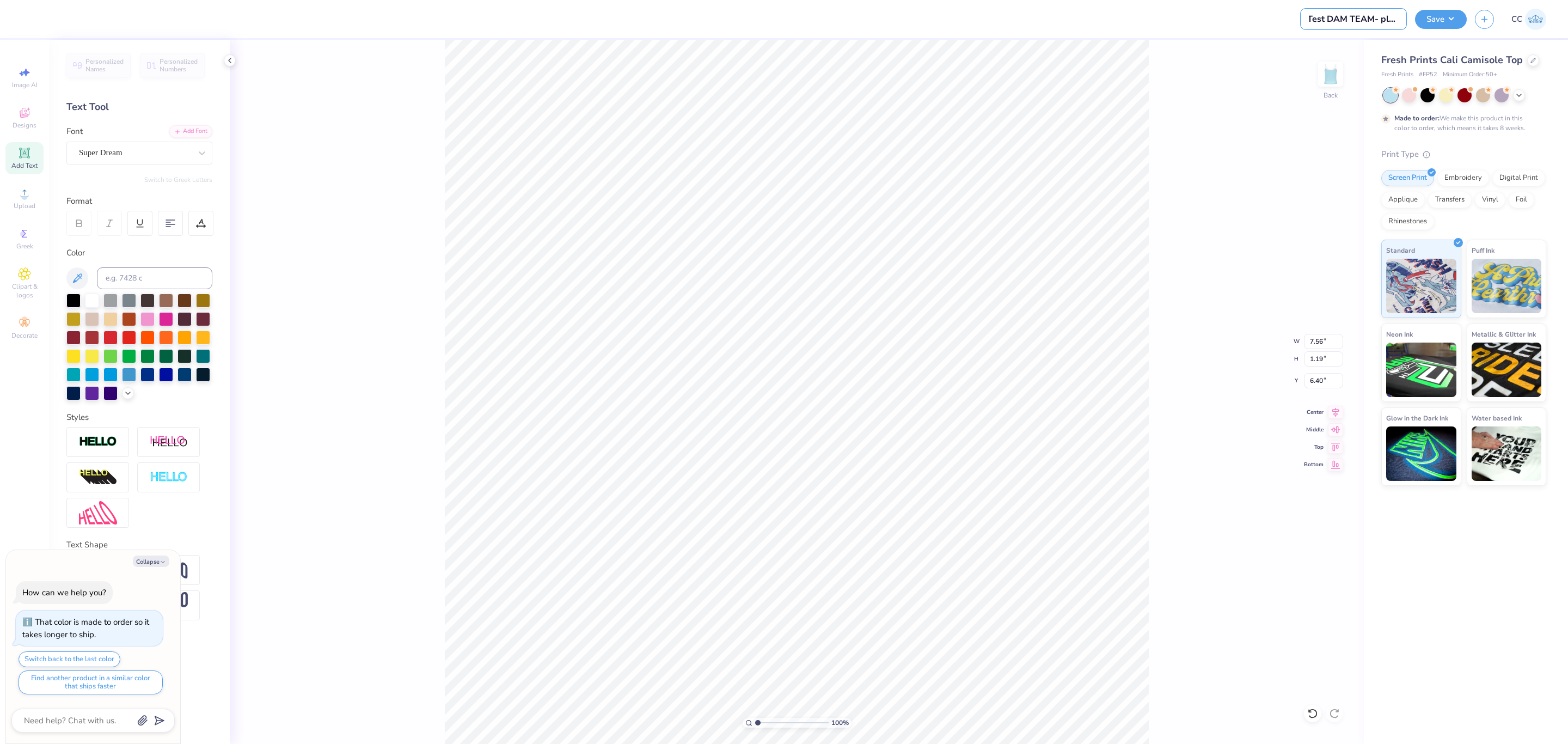
type textarea "x"
type input "Test DAM TEAM- plea"
type textarea "x"
type input "Test DAM TEAM- pleas"
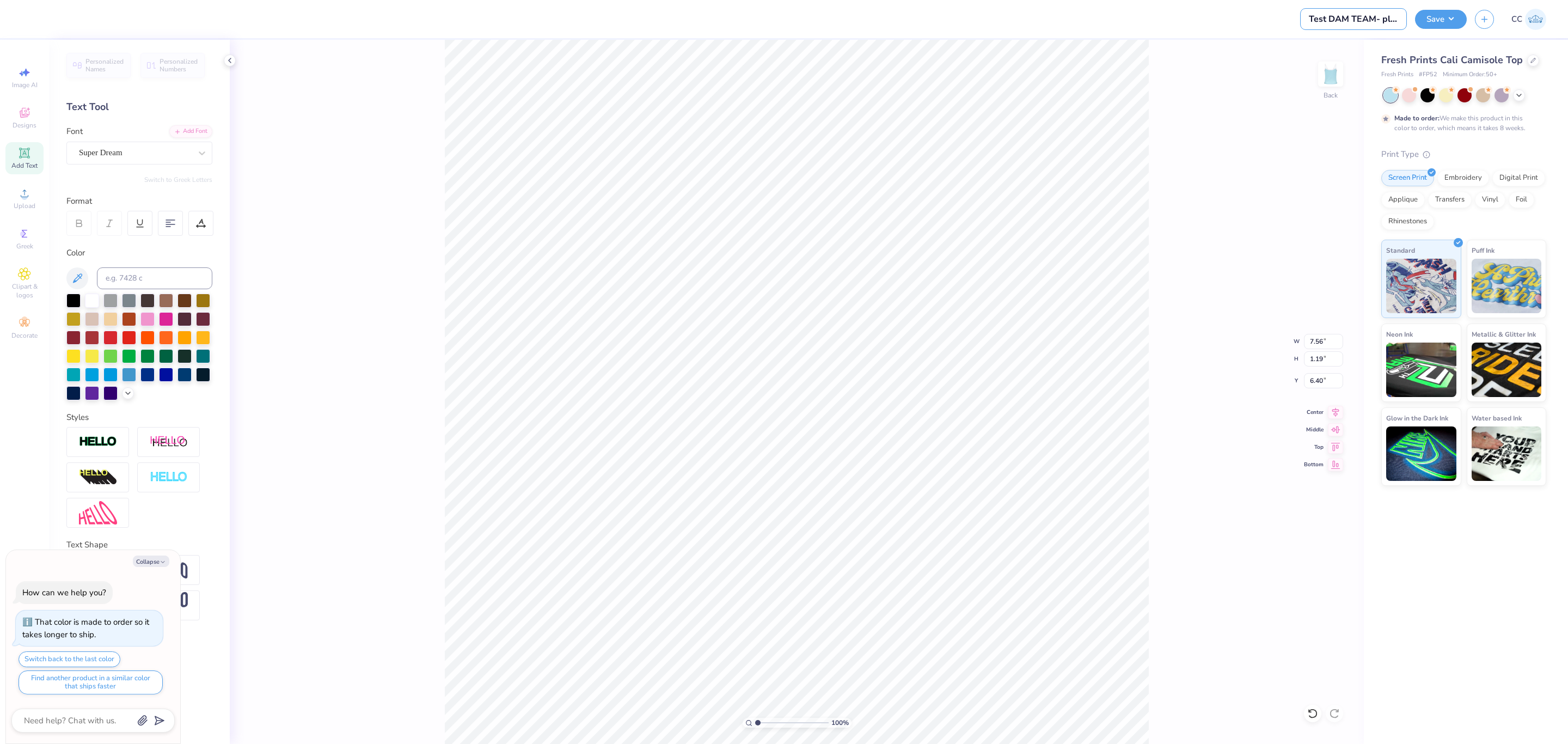
type textarea "x"
type input "Test DAM TEAM- please"
type textarea "x"
type input "Test DAM TEAM- please"
type textarea "x"
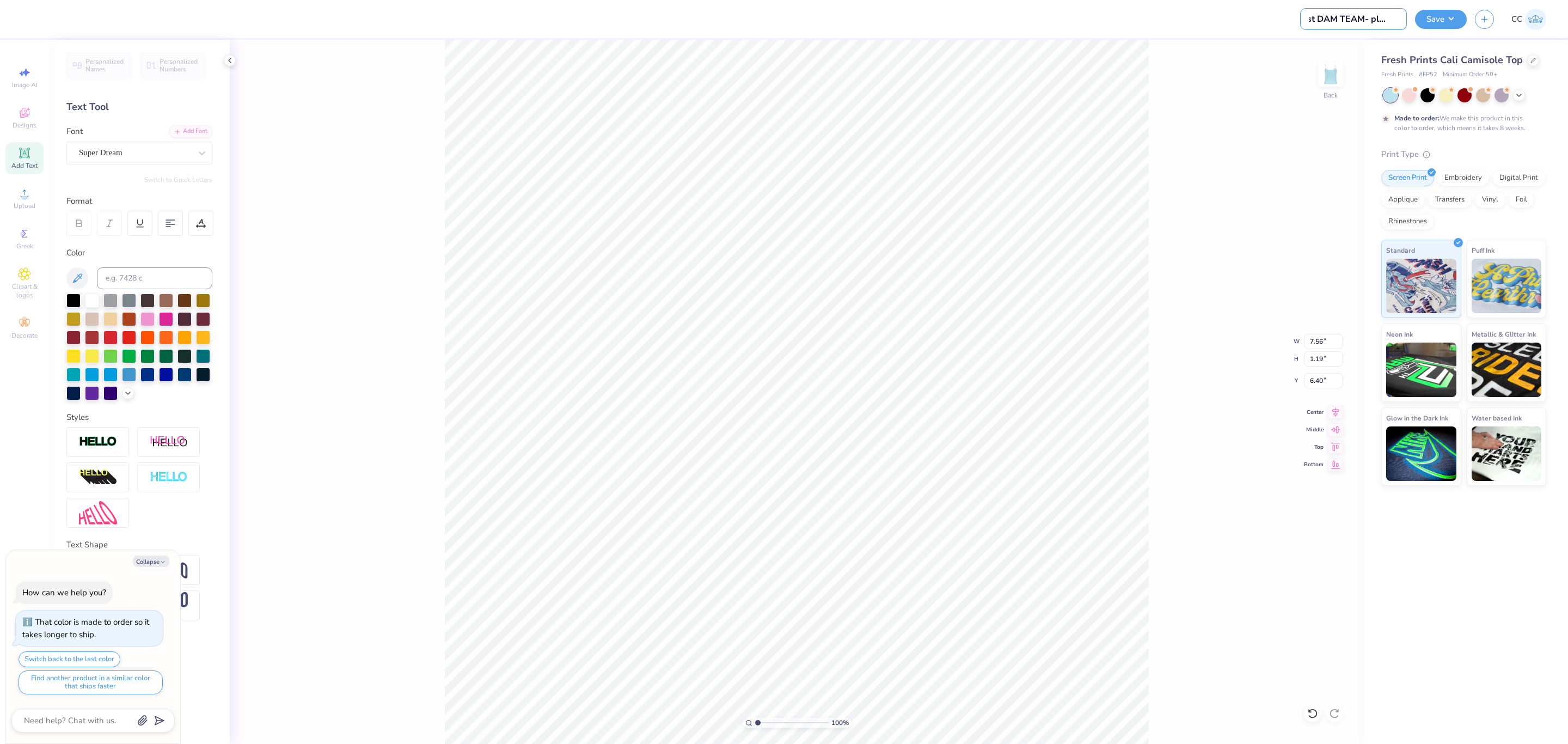
type input "Test DAM TEAM- please c"
type textarea "x"
type input "Test DAM TEAM- please cl"
type textarea "x"
type input "Test DAM TEAM- please cle"
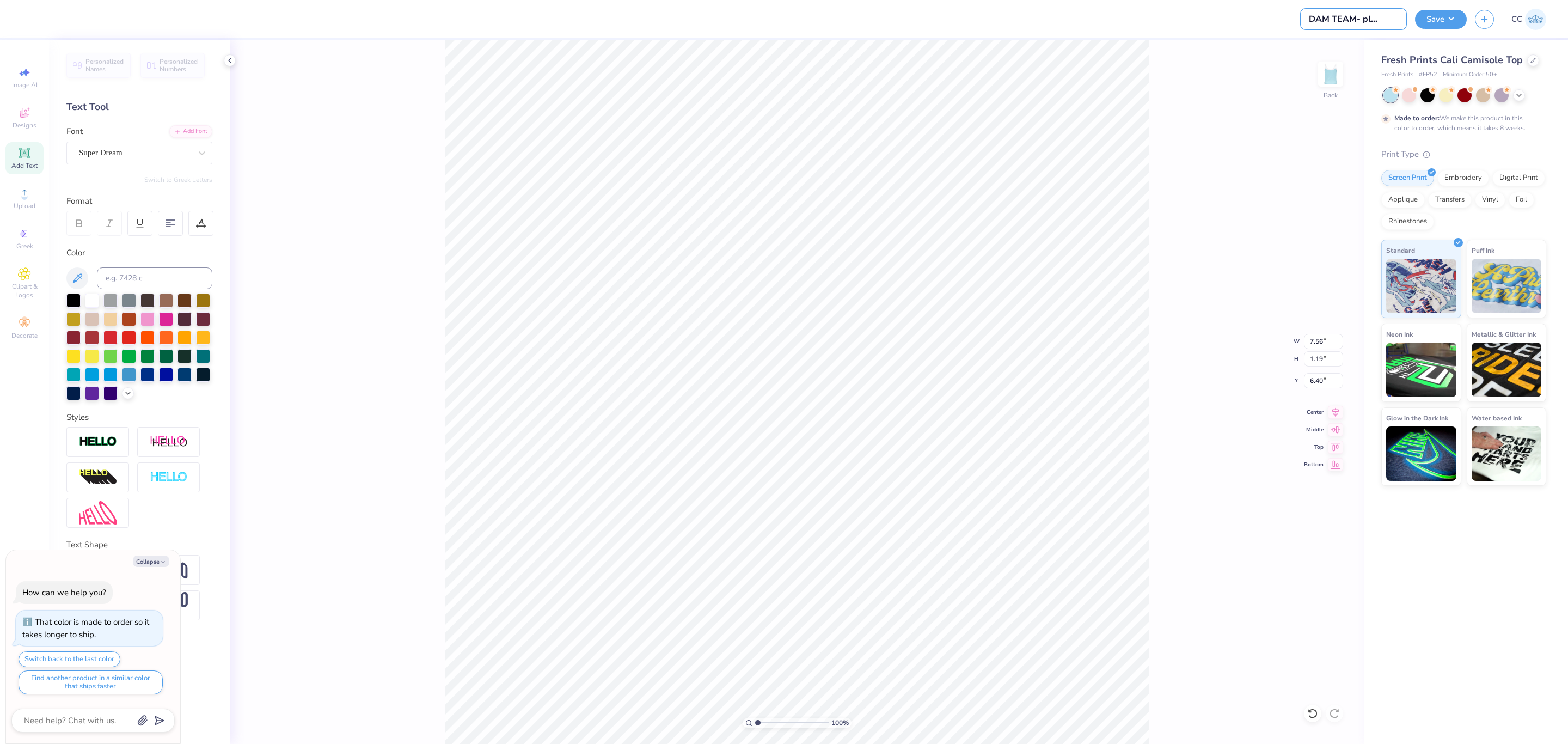
type textarea "x"
type input "Test DAM TEAM- please cler"
type textarea "x"
type input "Test DAM TEAM- please cler"
type textarea "x"
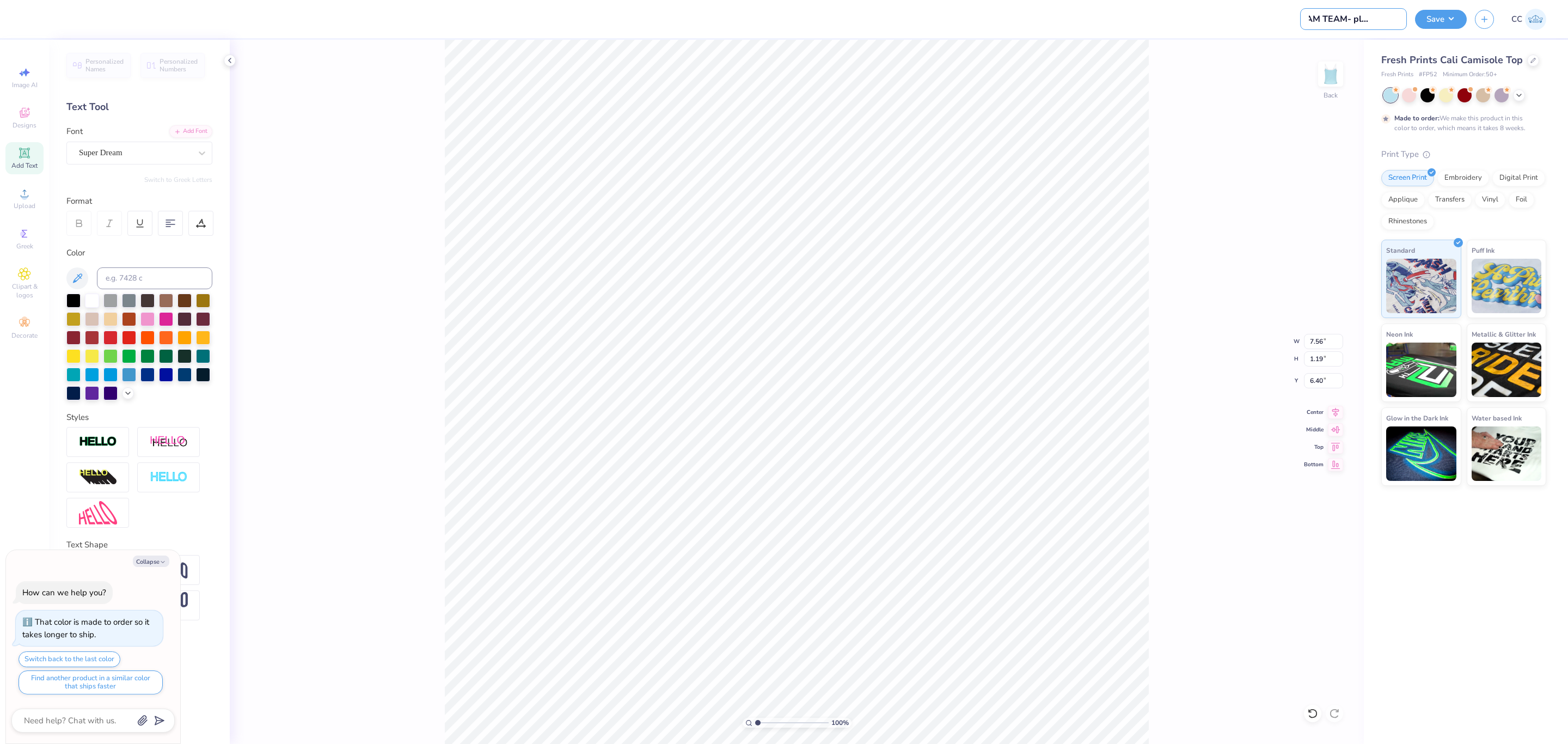
type input "Test DAM TEAM- please cler"
type textarea "x"
type input "Test DAM TEAM- please cle"
type textarea "x"
type input "Test DAM TEAM- please clea"
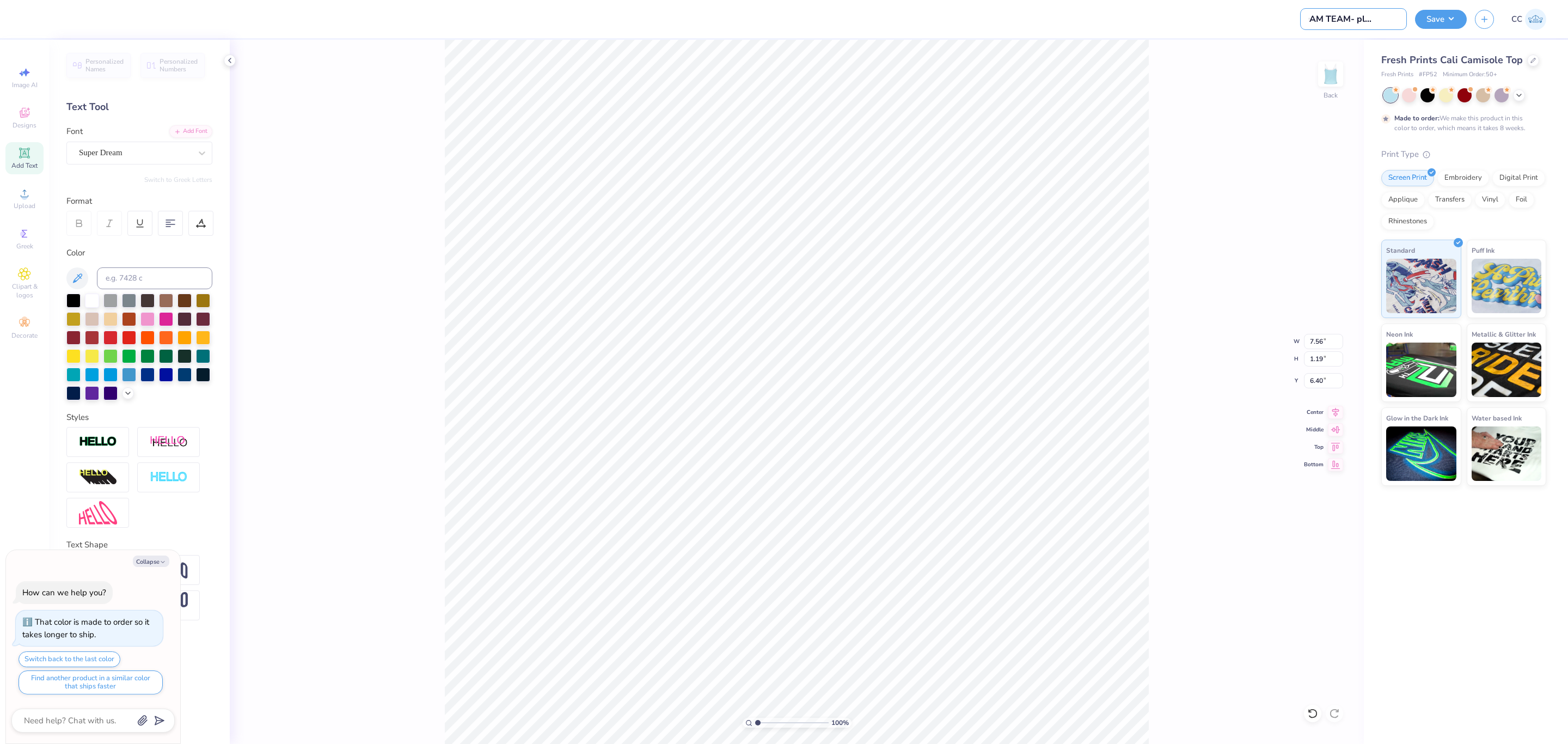
type textarea "x"
type input "Test DAM TEAM- please clear"
type textarea "x"
type input "Test DAM TEAM- please clear"
type textarea "x"
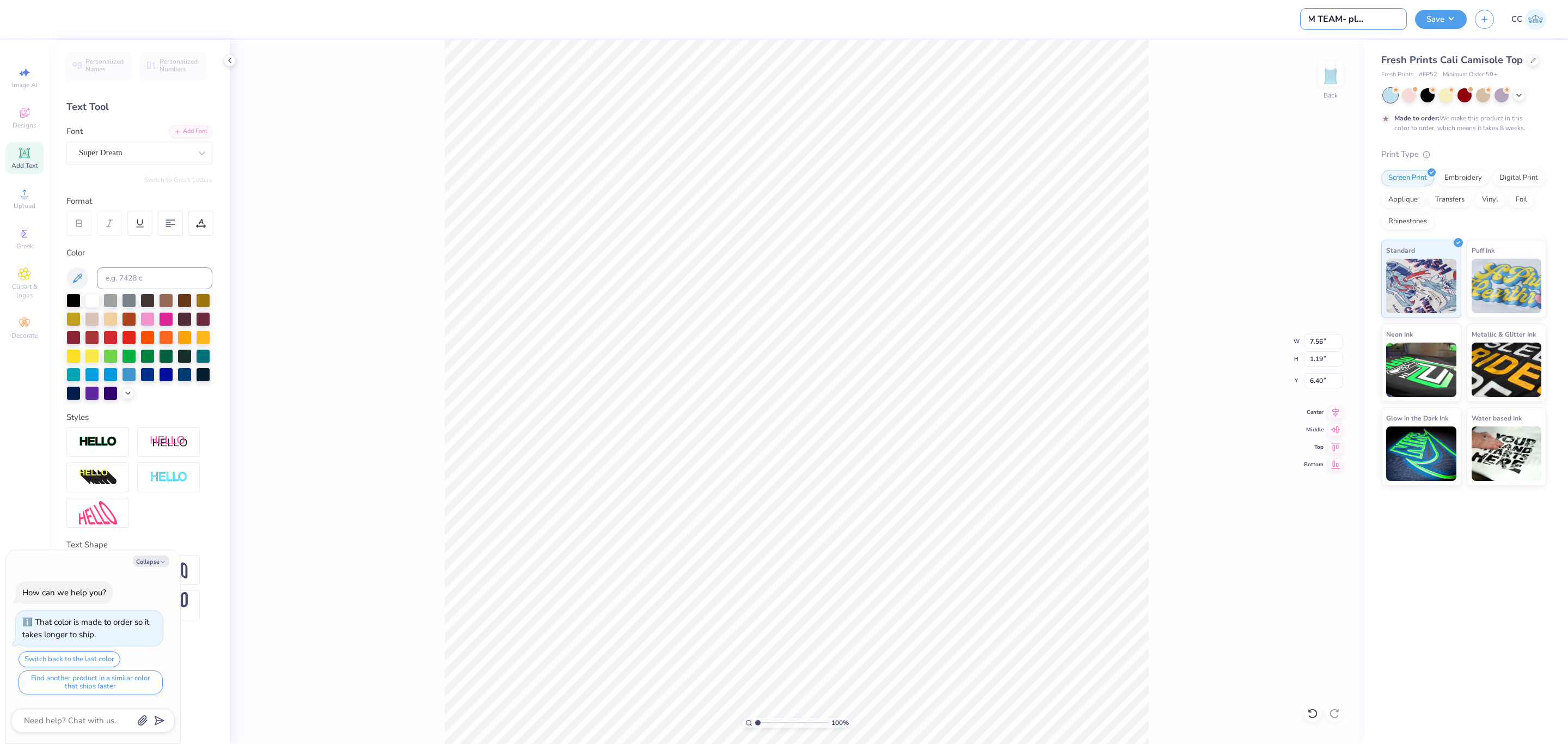
type input "Test DAM TEAM- please clear t"
type textarea "x"
type input "Test DAM TEAM- please clear ti"
type textarea "x"
type input "Test DAM TEAM- please clear tic"
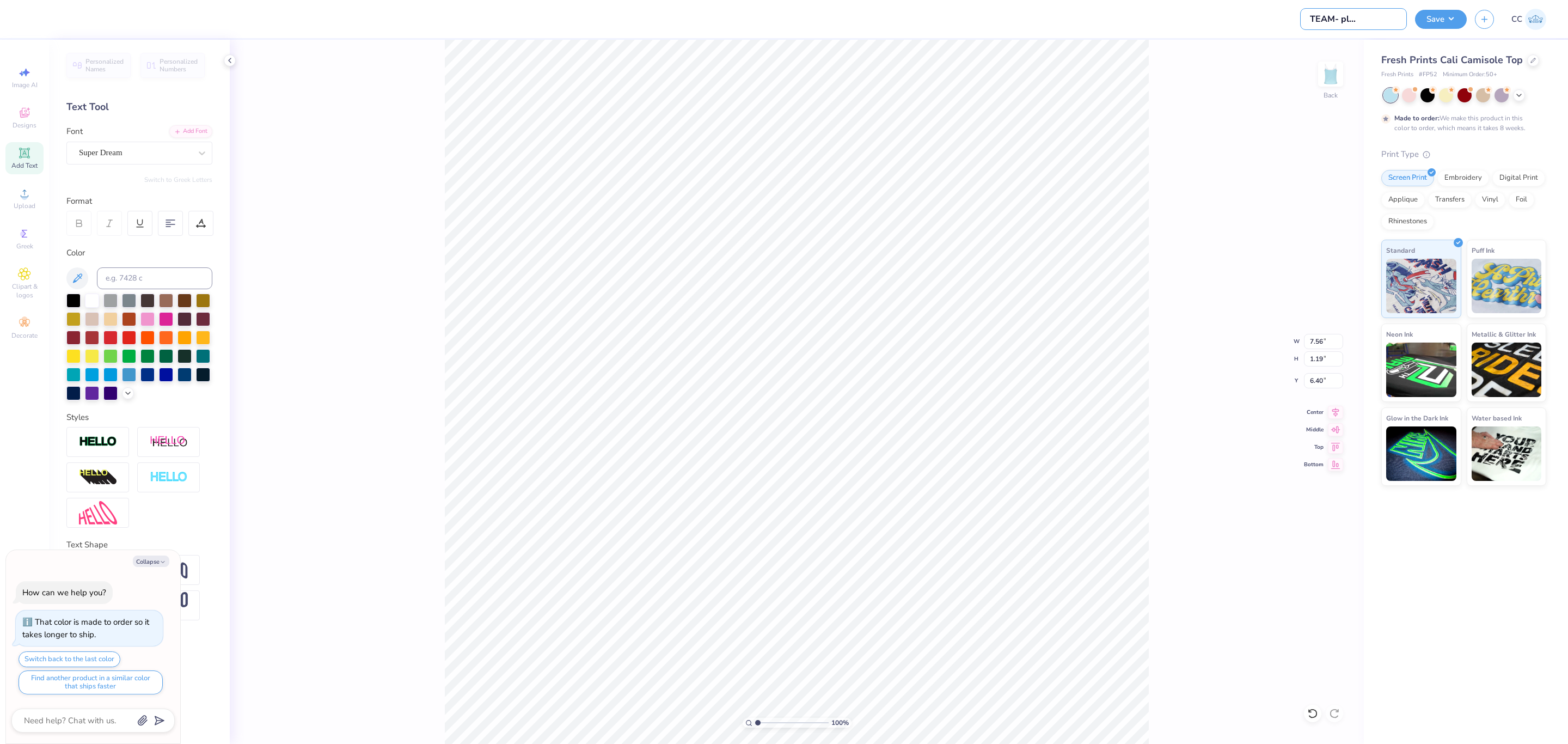
type textarea "x"
type input "Test DAM TEAM- please clear tick"
type textarea "x"
type input "Test DAM TEAM- please clear [PERSON_NAME]"
type textarea "x"
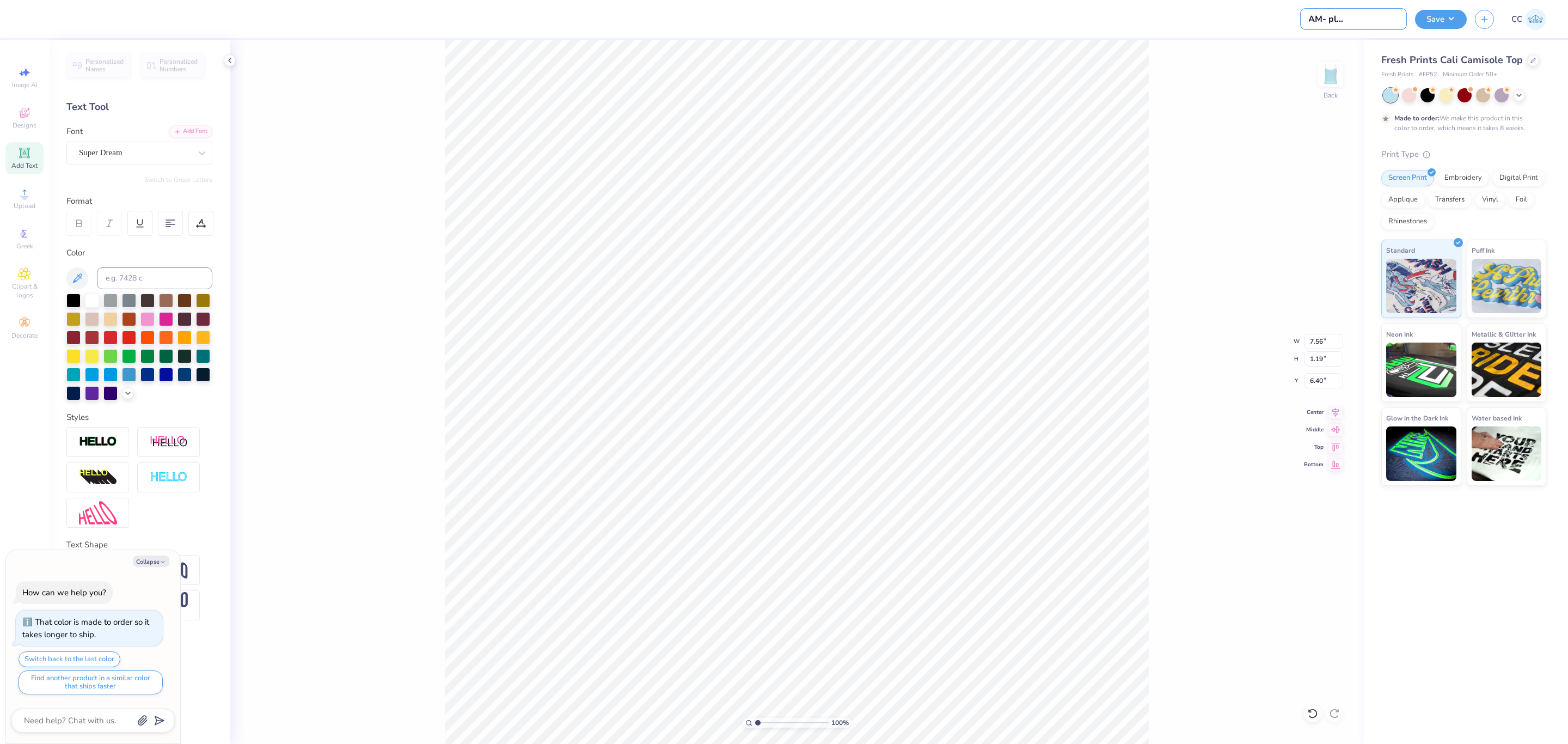
type input "Test DAM TEAM- please clear ticket"
type textarea "x"
type input "Test DAM TEAM- please clear ticket"
click at [1425, 22] on button "Save" at bounding box center [1440, 18] width 52 height 19
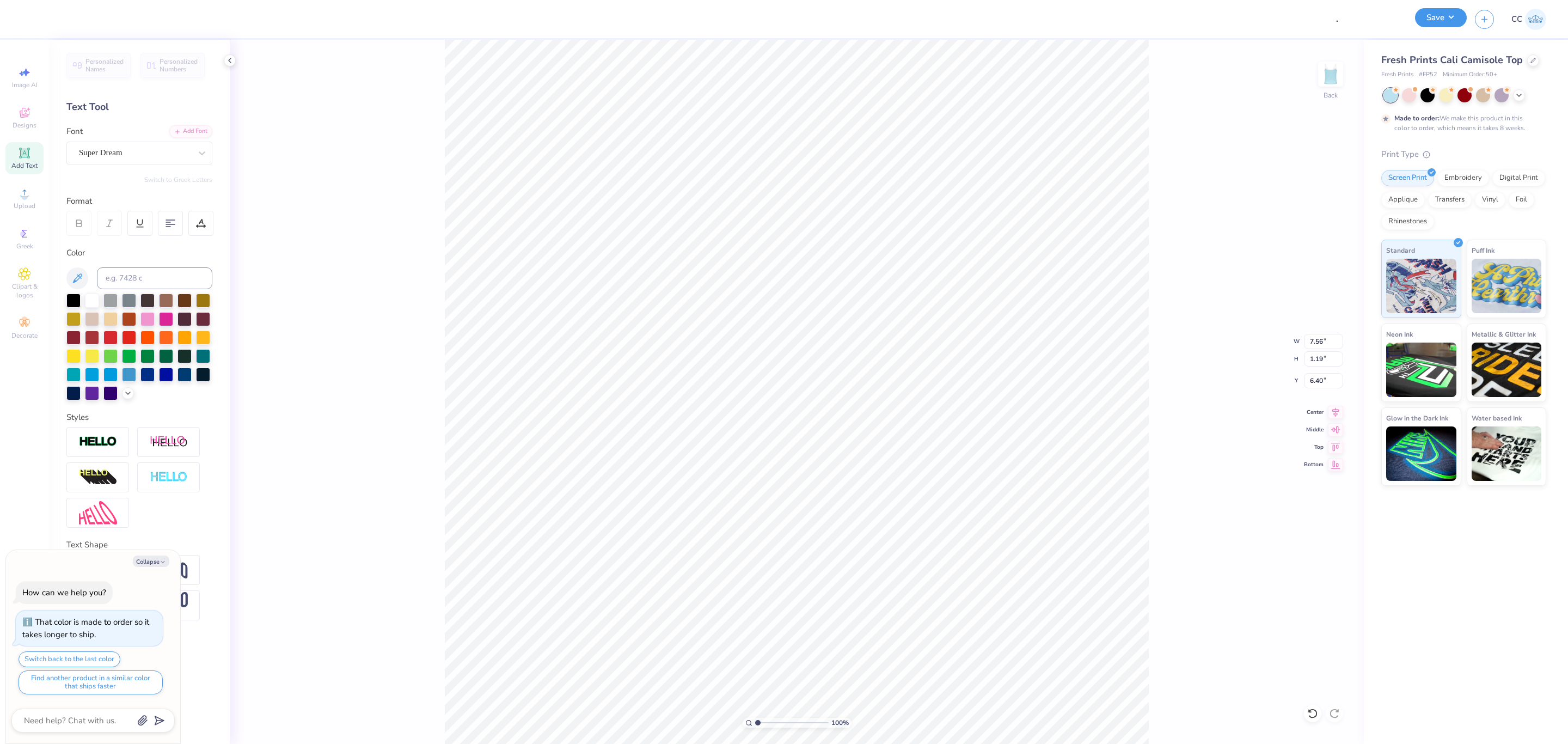
type textarea "x"
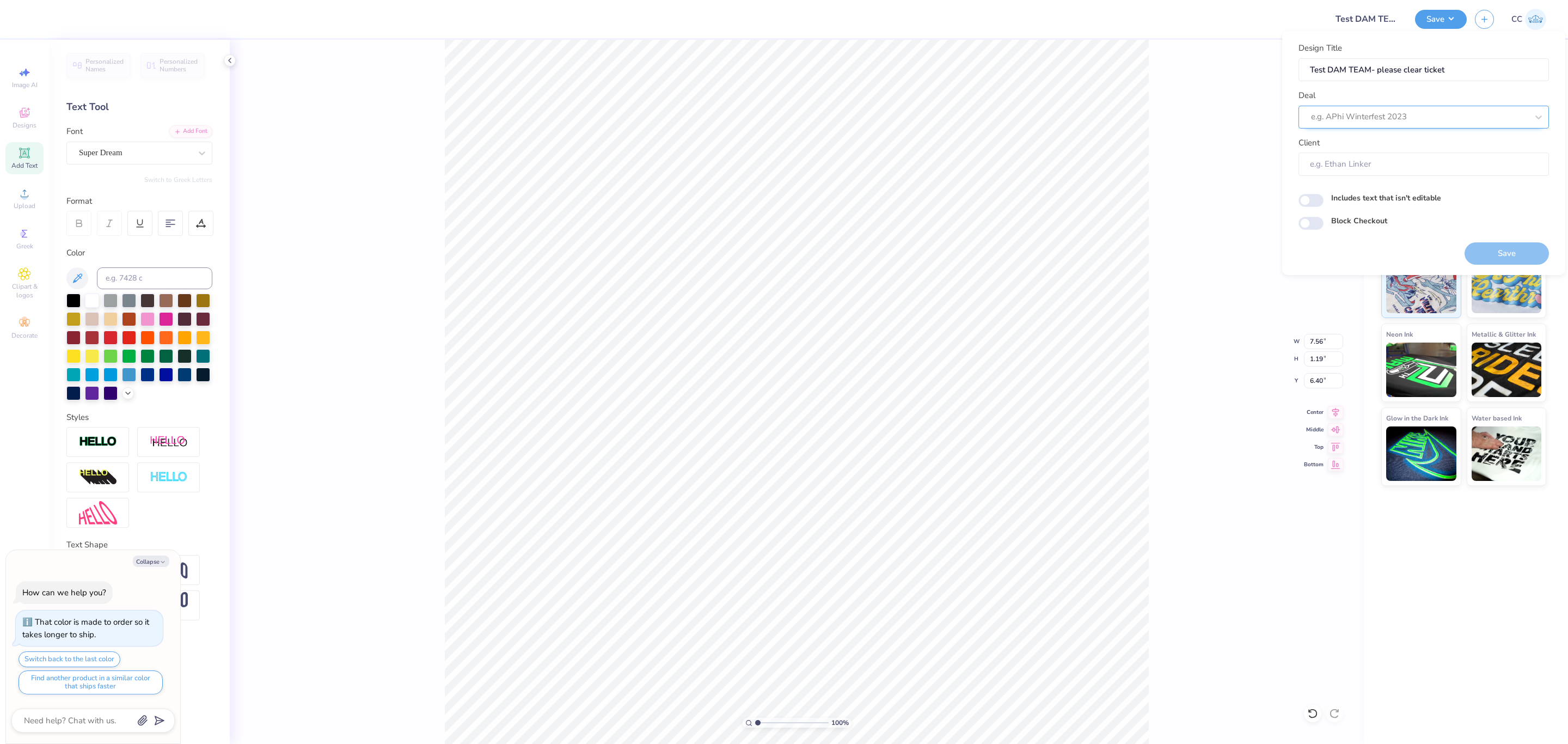
click at [1436, 126] on div "e.g. APhi Winterfest 2023" at bounding box center [1423, 117] width 250 height 23
click at [1370, 177] on div "Design Tool Gallery" at bounding box center [1423, 186] width 242 height 18
type input "design tool"
type textarea "x"
type input "Design Tool Gallery User"
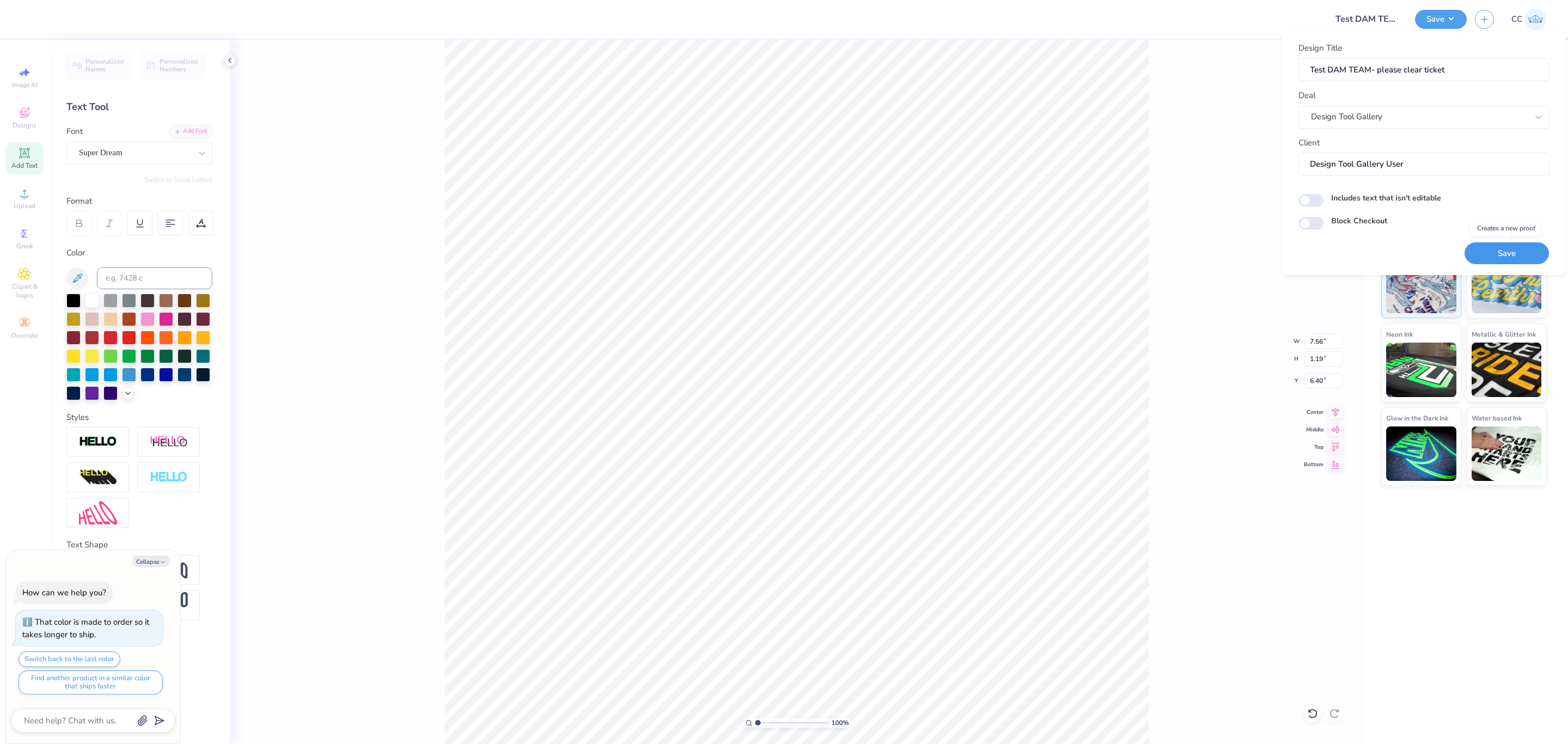
click at [1486, 260] on button "Save" at bounding box center [1506, 254] width 84 height 22
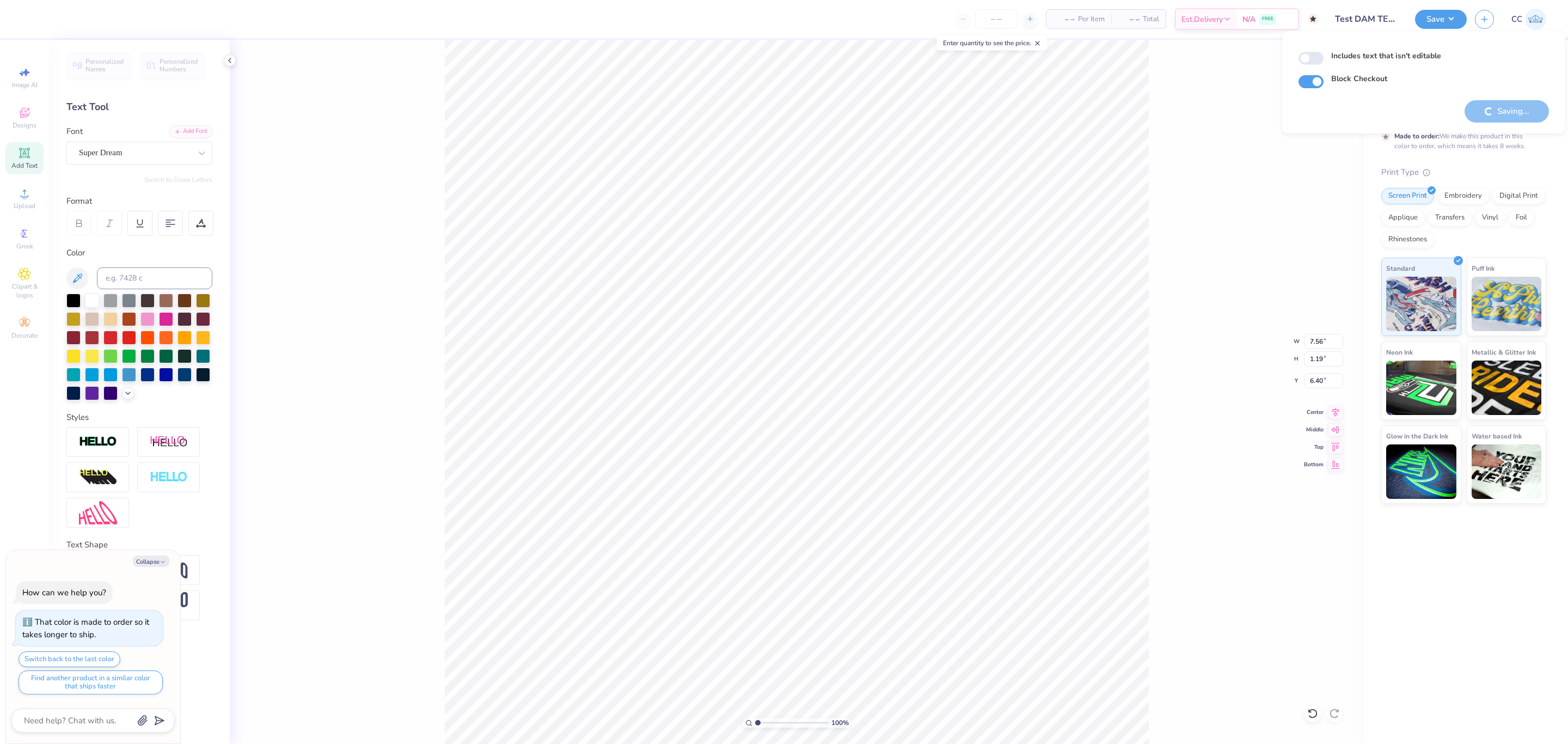
type textarea "x"
click at [1377, 23] on input "Test DAM TEAM- please clear ticket" at bounding box center [1354, 19] width 107 height 22
